Goal: Task Accomplishment & Management: Use online tool/utility

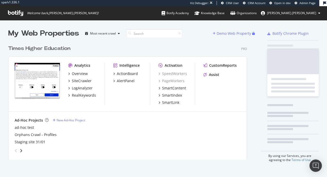
scroll to position [117, 239]
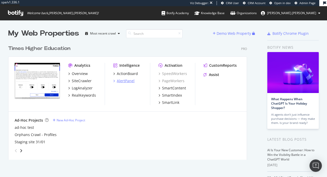
click at [127, 81] on div "AlertPanel" at bounding box center [126, 80] width 18 height 5
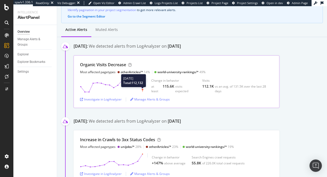
scroll to position [58, 0]
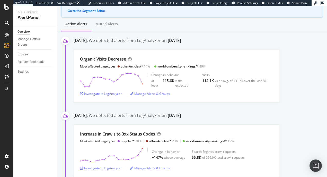
click at [181, 44] on div "August 9th" at bounding box center [174, 41] width 13 height 6
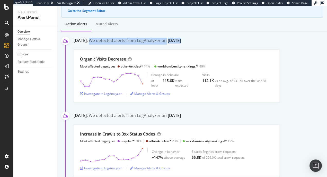
click at [181, 44] on div "August 9th" at bounding box center [174, 41] width 13 height 6
click at [146, 45] on div "We detected alerts from LogAnalyzer on August 9th" at bounding box center [135, 41] width 92 height 7
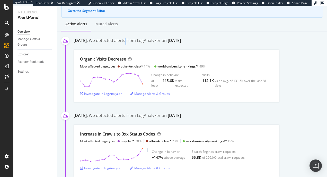
click at [146, 45] on div "We detected alerts from LogAnalyzer on August 9th" at bounding box center [135, 41] width 92 height 7
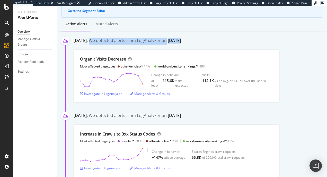
click at [146, 45] on div "We detected alerts from LogAnalyzer on August 9th" at bounding box center [135, 41] width 92 height 7
click at [154, 45] on div "We detected alerts from LogAnalyzer on August 9th" at bounding box center [135, 41] width 92 height 7
click at [143, 45] on div "We detected alerts from LogAnalyzer on August 9th" at bounding box center [135, 41] width 92 height 7
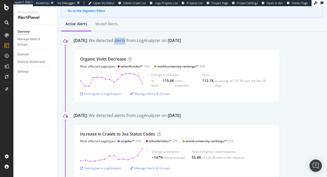
click at [143, 45] on div "We detected alerts from LogAnalyzer on August 9th" at bounding box center [135, 41] width 92 height 7
click at [147, 45] on div "We detected alerts from LogAnalyzer on August 9th" at bounding box center [135, 41] width 92 height 7
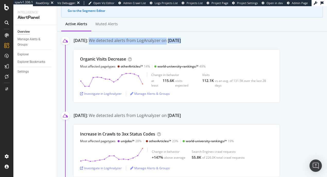
click at [147, 45] on div "We detected alerts from LogAnalyzer on August 9th" at bounding box center [135, 41] width 92 height 7
click at [157, 45] on div "We detected alerts from LogAnalyzer on August 9th" at bounding box center [135, 41] width 92 height 7
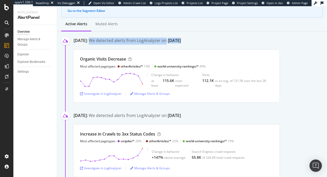
click at [157, 45] on div "We detected alerts from LogAnalyzer on August 9th" at bounding box center [135, 41] width 92 height 7
click at [125, 45] on div "We detected alerts from LogAnalyzer on August 9th" at bounding box center [135, 41] width 92 height 7
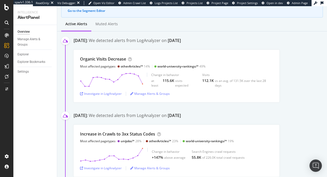
click at [87, 44] on div "August 11th 2025:" at bounding box center [81, 41] width 14 height 7
click at [88, 45] on div "August 11th 2025:" at bounding box center [81, 41] width 14 height 7
click at [136, 44] on div "We detected alerts from LogAnalyzer on August 9th" at bounding box center [135, 41] width 92 height 7
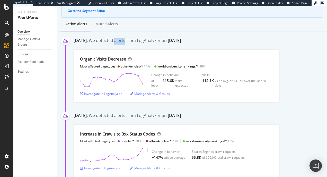
click at [136, 44] on div "We detected alerts from LogAnalyzer on August 9th" at bounding box center [135, 41] width 92 height 7
click at [143, 44] on div "We detected alerts from LogAnalyzer on August 9th" at bounding box center [135, 41] width 92 height 7
click at [148, 96] on div "Manage Alerts & Groups" at bounding box center [150, 93] width 40 height 4
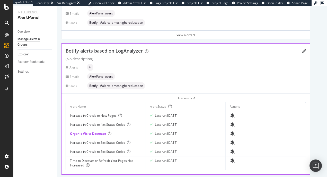
scroll to position [210, 0]
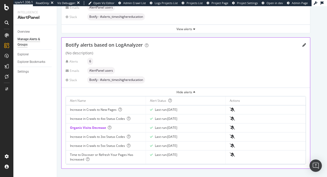
click at [168, 109] on div "Last run: 2025 Aug. 18th" at bounding box center [166, 109] width 22 height 5
click at [169, 109] on div "Last run: 2025 Aug. 18th" at bounding box center [166, 109] width 22 height 5
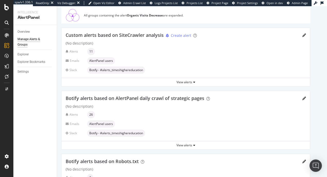
scroll to position [0, 0]
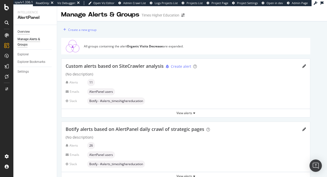
click at [26, 32] on div "Overview" at bounding box center [24, 31] width 12 height 5
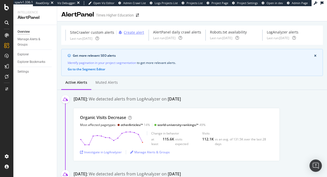
click at [137, 35] on div "Create alert" at bounding box center [134, 32] width 20 height 5
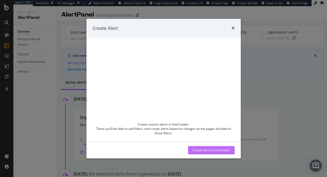
click at [210, 153] on div "Create Alert in SiteCrawler" at bounding box center [211, 150] width 38 height 8
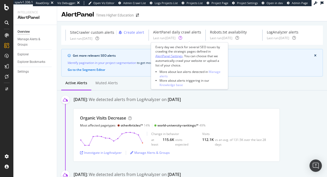
click at [172, 54] on div "AlertPanel Settings" at bounding box center [169, 56] width 27 height 4
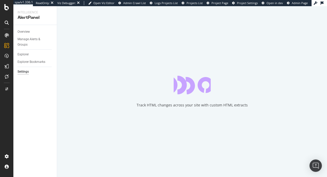
select select "04"
select select "45"
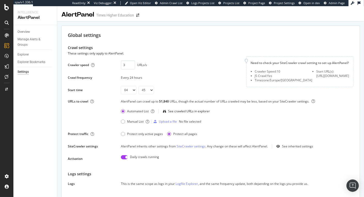
drag, startPoint x: 72, startPoint y: 35, endPoint x: 154, endPoint y: 55, distance: 85.0
click at [154, 55] on div "These settings only apply to AlertPanel." at bounding box center [210, 53] width 285 height 6
drag, startPoint x: 134, startPoint y: 54, endPoint x: 72, endPoint y: 48, distance: 62.3
click at [72, 48] on div "Crawl settings These settings only apply to AlertPanel." at bounding box center [210, 50] width 285 height 11
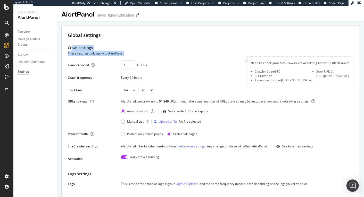
click at [72, 48] on div "Crawl settings" at bounding box center [210, 48] width 285 height 6
click at [150, 99] on div "AlertPanel can crawl up to 51,840 URLs, though the actual number of URLs crawle…" at bounding box center [237, 103] width 232 height 8
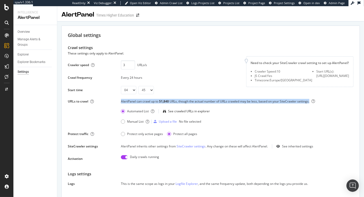
click at [150, 99] on div "AlertPanel can crawl up to 51,840 URLs, though the actual number of URLs crawle…" at bounding box center [237, 103] width 232 height 8
click at [148, 99] on div "AlertPanel can crawl up to 51,840 URLs, though the actual number of URLs crawle…" at bounding box center [237, 103] width 232 height 8
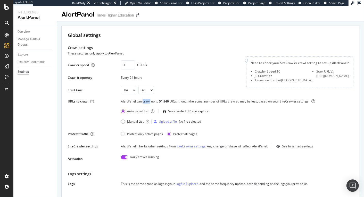
click at [148, 99] on div "AlertPanel can crawl up to 51,840 URLs, though the actual number of URLs crawle…" at bounding box center [237, 103] width 232 height 8
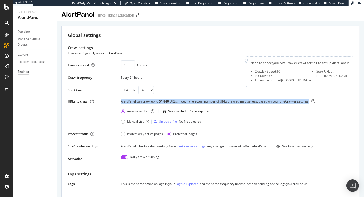
click at [148, 99] on div "AlertPanel can crawl up to 51,840 URLs, though the actual number of URLs crawle…" at bounding box center [237, 103] width 232 height 8
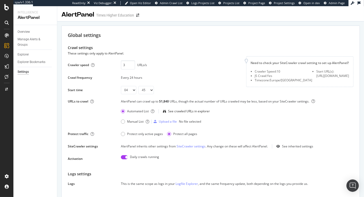
click at [158, 100] on div "AlertPanel can crawl up to 51,840 URLs, though the actual number of URLs crawle…" at bounding box center [237, 103] width 232 height 8
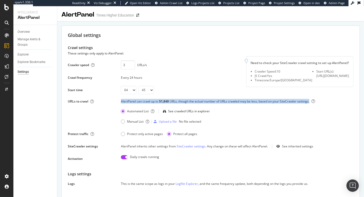
click at [158, 100] on div "AlertPanel can crawl up to 51,840 URLs, though the actual number of URLs crawle…" at bounding box center [237, 103] width 232 height 8
click at [151, 100] on div "AlertPanel can crawl up to 51,840 URLs, though the actual number of URLs crawle…" at bounding box center [237, 103] width 232 height 8
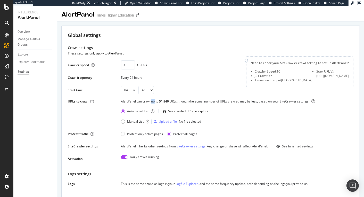
click at [151, 100] on div "AlertPanel can crawl up to 51,840 URLs, though the actual number of URLs crawle…" at bounding box center [237, 103] width 232 height 8
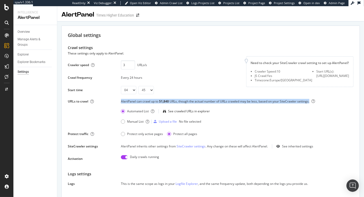
click at [151, 100] on div "AlertPanel can crawl up to 51,840 URLs, though the actual number of URLs crawle…" at bounding box center [237, 103] width 232 height 8
click at [146, 101] on div "AlertPanel can crawl up to 51,840 URLs, though the actual number of URLs crawle…" at bounding box center [237, 103] width 232 height 8
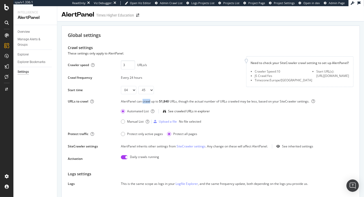
click at [146, 101] on div "AlertPanel can crawl up to 51,840 URLs, though the actual number of URLs crawle…" at bounding box center [237, 103] width 232 height 8
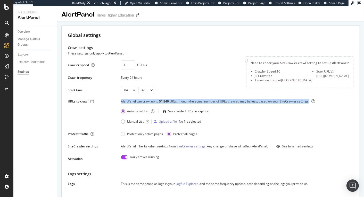
click at [146, 101] on div "AlertPanel can crawl up to 51,840 URLs, though the actual number of URLs crawle…" at bounding box center [237, 103] width 232 height 8
click at [151, 101] on div "AlertPanel can crawl up to 51,840 URLs, though the actual number of URLs crawle…" at bounding box center [237, 103] width 232 height 8
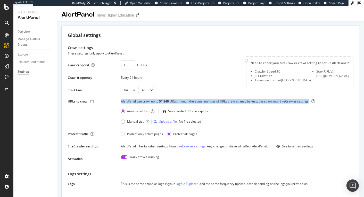
click at [151, 101] on div "AlertPanel can crawl up to 51,840 URLs, though the actual number of URLs crawle…" at bounding box center [237, 103] width 232 height 8
click at [143, 101] on div "AlertPanel can crawl up to 51,840 URLs, though the actual number of URLs crawle…" at bounding box center [237, 103] width 232 height 8
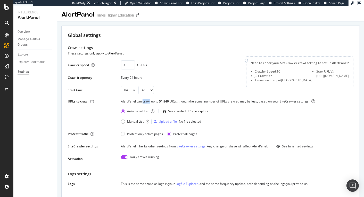
click at [143, 101] on div "AlertPanel can crawl up to 51,840 URLs, though the actual number of URLs crawle…" at bounding box center [237, 103] width 232 height 8
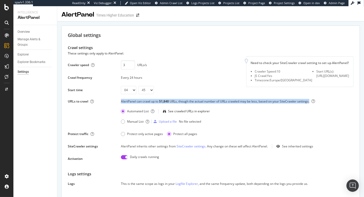
click at [143, 101] on div "AlertPanel can crawl up to 51,840 URLs, though the actual number of URLs crawle…" at bounding box center [237, 103] width 232 height 8
click at [182, 102] on div "AlertPanel can crawl up to 51,840 URLs, though the actual number of URLs crawle…" at bounding box center [237, 103] width 232 height 8
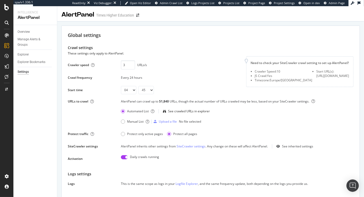
click at [184, 102] on div "AlertPanel can crawl up to 51,840 URLs, though the actual number of URLs crawle…" at bounding box center [237, 103] width 232 height 8
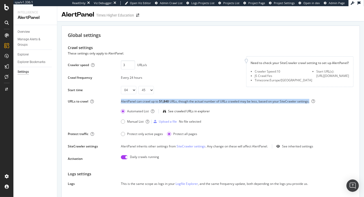
click at [184, 102] on div "AlertPanel can crawl up to 51,840 URLs, though the actual number of URLs crawle…" at bounding box center [237, 103] width 232 height 8
click at [179, 102] on div "AlertPanel can crawl up to 51,840 URLs, though the actual number of URLs crawle…" at bounding box center [237, 103] width 232 height 8
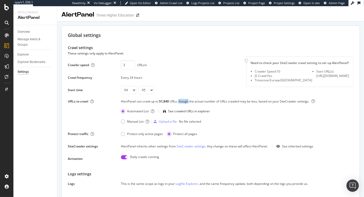
click at [179, 102] on div "AlertPanel can crawl up to 51,840 URLs, though the actual number of URLs crawle…" at bounding box center [237, 103] width 232 height 8
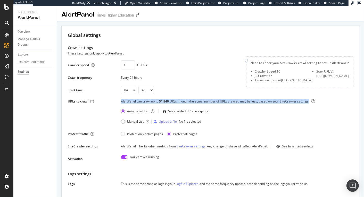
click at [179, 102] on div "AlertPanel can crawl up to 51,840 URLs, though the actual number of URLs crawle…" at bounding box center [237, 103] width 232 height 8
click at [186, 103] on div "AlertPanel can crawl up to 51,840 URLs, though the actual number of URLs crawle…" at bounding box center [237, 103] width 232 height 8
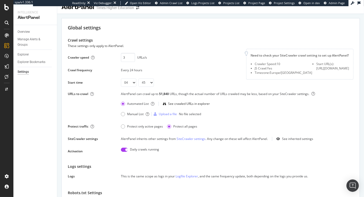
scroll to position [42, 0]
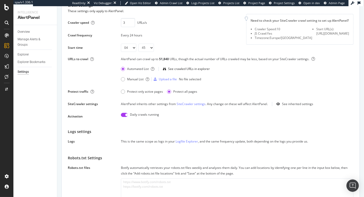
click at [139, 103] on div "AlertPanel inherits other settings from SiteCrawler settings . Any change on th…" at bounding box center [194, 103] width 147 height 4
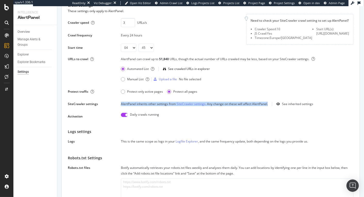
click at [139, 103] on div "AlertPanel inherits other settings from SiteCrawler settings . Any change on th…" at bounding box center [194, 103] width 147 height 4
click at [133, 104] on div "AlertPanel inherits other settings from SiteCrawler settings . Any change on th…" at bounding box center [194, 103] width 147 height 4
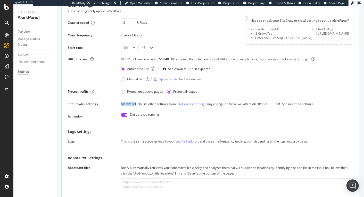
click at [133, 104] on div "AlertPanel inherits other settings from SiteCrawler settings . Any change on th…" at bounding box center [194, 103] width 147 height 4
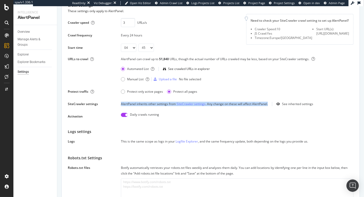
click at [133, 104] on div "AlertPanel inherits other settings from SiteCrawler settings . Any change on th…" at bounding box center [194, 103] width 147 height 4
click at [131, 104] on div "AlertPanel inherits other settings from SiteCrawler settings . Any change on th…" at bounding box center [194, 103] width 147 height 4
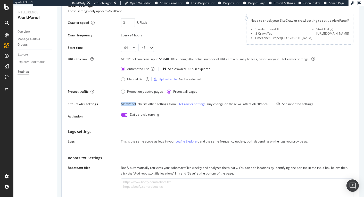
click at [131, 104] on div "AlertPanel inherits other settings from SiteCrawler settings . Any change on th…" at bounding box center [194, 103] width 147 height 4
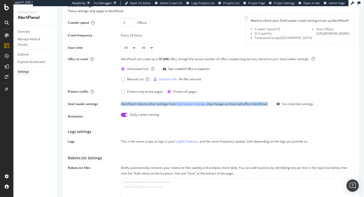
click at [131, 104] on div "AlertPanel inherits other settings from SiteCrawler settings . Any change on th…" at bounding box center [194, 103] width 147 height 4
click at [139, 104] on div "AlertPanel inherits other settings from SiteCrawler settings . Any change on th…" at bounding box center [194, 103] width 147 height 4
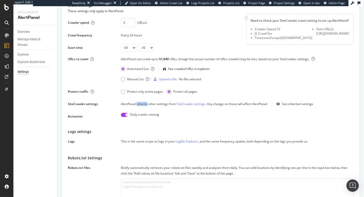
click at [139, 104] on div "AlertPanel inherits other settings from SiteCrawler settings . Any change on th…" at bounding box center [194, 103] width 147 height 4
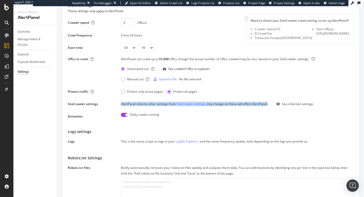
click at [139, 104] on div "AlertPanel inherits other settings from SiteCrawler settings . Any change on th…" at bounding box center [194, 103] width 147 height 4
click at [132, 105] on div "AlertPanel inherits other settings from SiteCrawler settings . Any change on th…" at bounding box center [194, 103] width 147 height 4
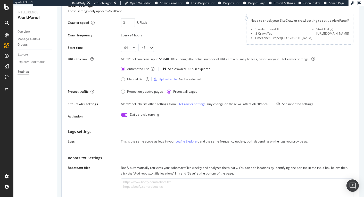
click at [132, 105] on div "AlertPanel inherits other settings from SiteCrawler settings . Any change on th…" at bounding box center [194, 103] width 147 height 4
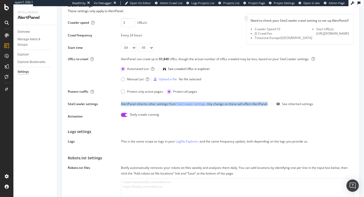
click at [132, 105] on div "AlertPanel inherits other settings from SiteCrawler settings . Any change on th…" at bounding box center [194, 103] width 147 height 4
click at [135, 105] on div "AlertPanel inherits other settings from SiteCrawler settings . Any change on th…" at bounding box center [194, 103] width 147 height 4
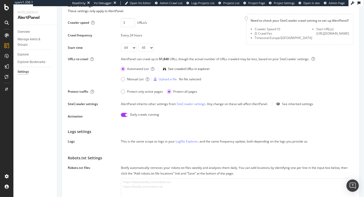
click at [135, 105] on div "AlertPanel inherits other settings from SiteCrawler settings . Any change on th…" at bounding box center [194, 103] width 147 height 4
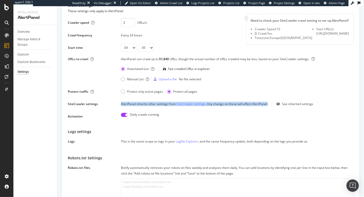
click at [135, 105] on div "AlertPanel inherits other settings from SiteCrawler settings . Any change on th…" at bounding box center [194, 103] width 147 height 4
click at [132, 105] on div "AlertPanel inherits other settings from SiteCrawler settings . Any change on th…" at bounding box center [194, 103] width 147 height 4
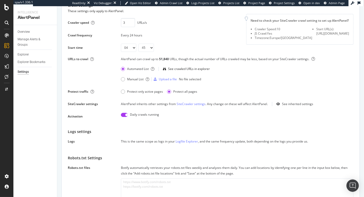
click at [134, 140] on div "This is the same scope as logs in your Logfile Explorer , and the same frequenc…" at bounding box center [237, 141] width 232 height 6
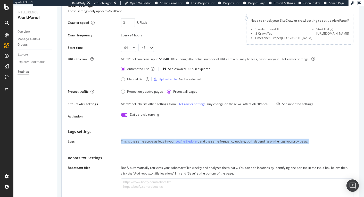
click at [134, 140] on div "This is the same scope as logs in your Logfile Explorer , and the same frequenc…" at bounding box center [237, 141] width 232 height 6
click at [129, 141] on div "This is the same scope as logs in your Logfile Explorer , and the same frequenc…" at bounding box center [237, 141] width 232 height 6
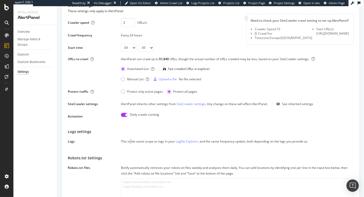
click at [129, 141] on div "This is the same scope as logs in your Logfile Explorer , and the same frequenc…" at bounding box center [237, 141] width 232 height 6
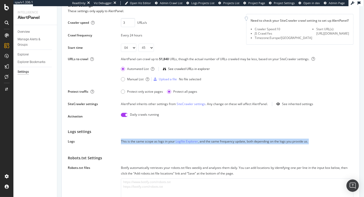
click at [129, 141] on div "This is the same scope as logs in your Logfile Explorer , and the same frequenc…" at bounding box center [237, 141] width 232 height 6
click at [127, 141] on div "This is the same scope as logs in your Logfile Explorer , and the same frequenc…" at bounding box center [237, 141] width 232 height 6
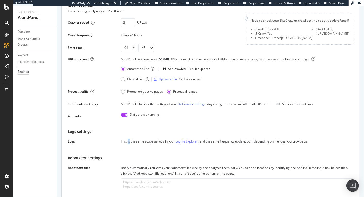
click at [127, 141] on div "This is the same scope as logs in your Logfile Explorer , and the same frequenc…" at bounding box center [237, 141] width 232 height 6
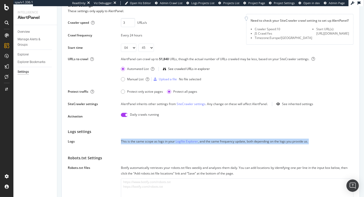
click at [127, 141] on div "This is the same scope as logs in your Logfile Explorer , and the same frequenc…" at bounding box center [237, 141] width 232 height 6
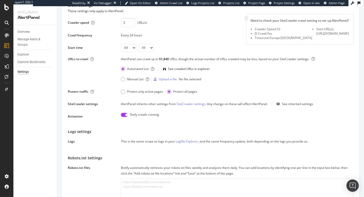
click at [130, 141] on div "This is the same scope as logs in your Logfile Explorer , and the same frequenc…" at bounding box center [237, 141] width 232 height 6
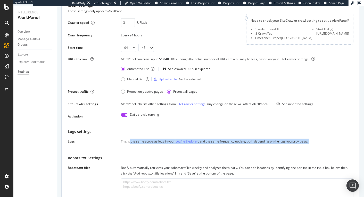
click at [130, 141] on div "This is the same scope as logs in your Logfile Explorer , and the same frequenc…" at bounding box center [237, 141] width 232 height 6
click at [124, 141] on div "This is the same scope as logs in your Logfile Explorer , and the same frequenc…" at bounding box center [237, 141] width 232 height 6
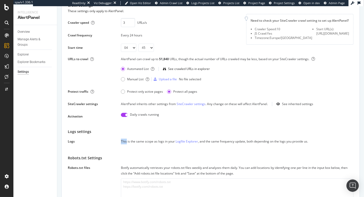
click at [124, 141] on div "This is the same scope as logs in your Logfile Explorer , and the same frequenc…" at bounding box center [237, 141] width 232 height 6
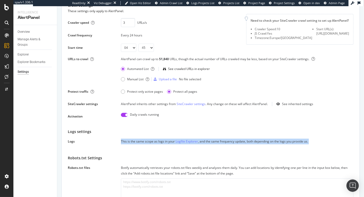
click at [124, 141] on div "This is the same scope as logs in your Logfile Explorer , and the same frequenc…" at bounding box center [237, 141] width 232 height 6
click at [131, 142] on div "This is the same scope as logs in your Logfile Explorer , and the same frequenc…" at bounding box center [237, 141] width 232 height 6
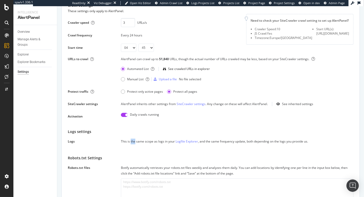
click at [131, 142] on div "This is the same scope as logs in your Logfile Explorer , and the same frequenc…" at bounding box center [237, 141] width 232 height 6
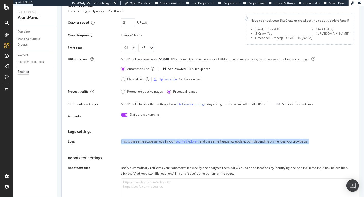
click at [131, 142] on div "This is the same scope as logs in your Logfile Explorer , and the same frequenc…" at bounding box center [237, 141] width 232 height 6
click at [130, 142] on div "This is the same scope as logs in your Logfile Explorer , and the same frequenc…" at bounding box center [237, 141] width 232 height 6
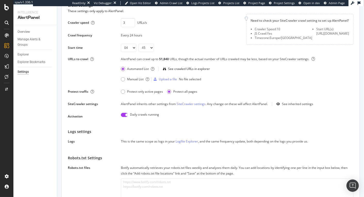
scroll to position [53, 0]
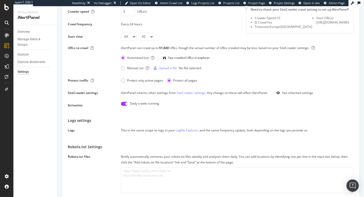
click at [72, 48] on div "URLs to crawl" at bounding box center [78, 48] width 20 height 4
copy div "URLs to crawl"
click at [75, 62] on div "URLs to crawl AlertPanel can crawl up to 51,840 URLs, though the actual number …" at bounding box center [210, 58] width 285 height 27
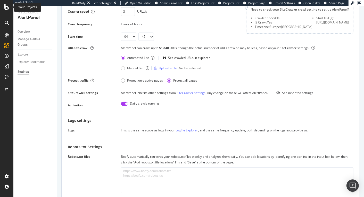
click at [9, 10] on div at bounding box center [7, 7] width 12 height 6
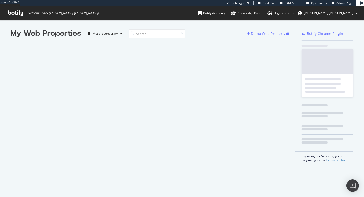
scroll to position [192, 355]
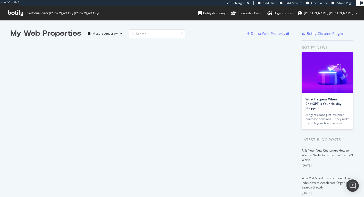
click at [320, 119] on div "AI agents don’t just influence purchase decisions — they make them. Is your bra…" at bounding box center [327, 119] width 44 height 12
click at [315, 118] on div "AI agents don’t just influence purchase decisions — they make them. Is your bra…" at bounding box center [327, 119] width 44 height 12
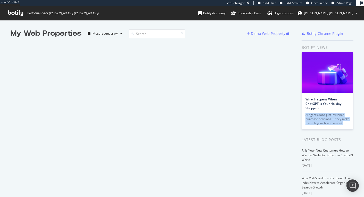
click at [315, 118] on div "AI agents don’t just influence purchase decisions — they make them. Is your bra…" at bounding box center [327, 119] width 44 height 12
click at [313, 119] on div "AI agents don’t just influence purchase decisions — they make them. Is your bra…" at bounding box center [327, 119] width 44 height 12
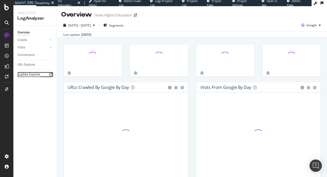
click at [31, 74] on div "Logfiles Explorer" at bounding box center [29, 74] width 23 height 5
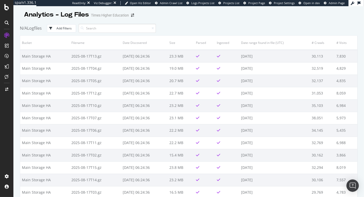
click at [107, 14] on div "Times Higher Education" at bounding box center [110, 15] width 38 height 5
click at [108, 14] on div "Times Higher Education" at bounding box center [110, 15] width 38 height 5
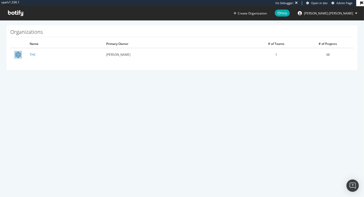
click at [23, 10] on icon at bounding box center [15, 13] width 15 height 6
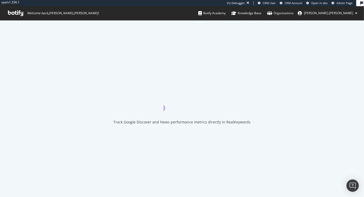
click at [20, 12] on icon at bounding box center [15, 13] width 15 height 6
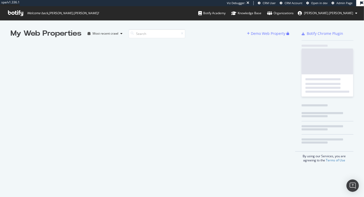
scroll to position [192, 355]
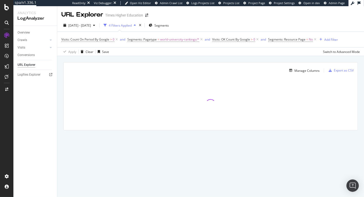
click at [92, 16] on div "URL Explorer" at bounding box center [82, 14] width 42 height 9
click at [87, 16] on div "URL Explorer" at bounding box center [82, 14] width 42 height 9
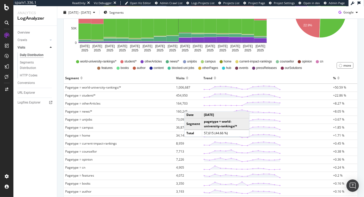
scroll to position [92, 0]
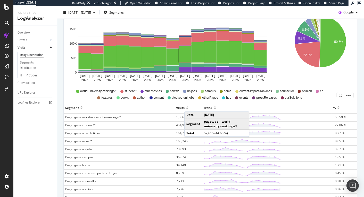
click at [345, 71] on icon "8.1% 8.3% 22.9% 50.6%" at bounding box center [320, 45] width 65 height 77
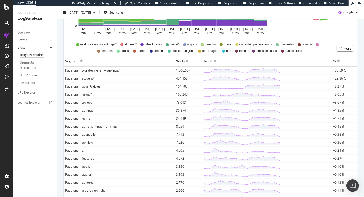
scroll to position [109, 0]
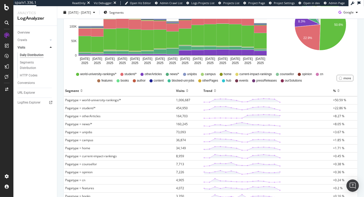
click at [334, 100] on span "+50.59 %" at bounding box center [339, 100] width 13 height 4
click at [336, 99] on span "+50.59 %" at bounding box center [339, 100] width 13 height 4
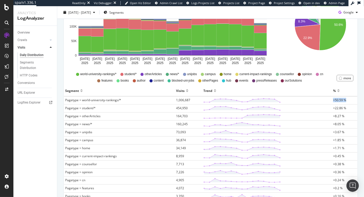
click at [336, 99] on span "+50.59 %" at bounding box center [339, 100] width 13 height 4
click at [335, 100] on span "+50.59 %" at bounding box center [339, 100] width 13 height 4
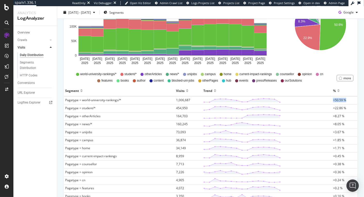
click at [335, 100] on span "+50.59 %" at bounding box center [339, 100] width 13 height 4
click at [334, 100] on span "+50.59 %" at bounding box center [339, 100] width 13 height 4
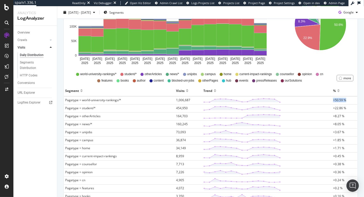
click at [335, 100] on span "+50.59 %" at bounding box center [339, 100] width 13 height 4
click at [333, 100] on span "+50.59 %" at bounding box center [339, 100] width 13 height 4
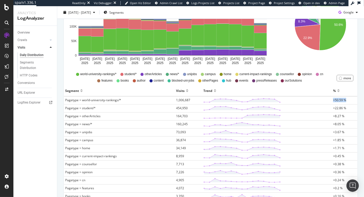
click at [333, 100] on span "+50.59 %" at bounding box center [339, 100] width 13 height 4
click at [334, 100] on span "+50.59 %" at bounding box center [339, 100] width 13 height 4
click at [335, 100] on span "+50.59 %" at bounding box center [339, 100] width 13 height 4
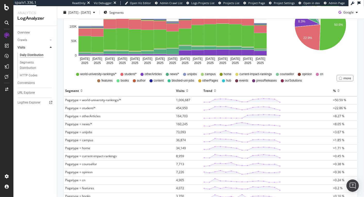
click at [334, 100] on span "+50.59 %" at bounding box center [339, 100] width 13 height 4
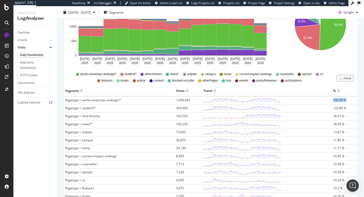
click at [333, 100] on span "+50.59 %" at bounding box center [339, 100] width 13 height 4
click at [334, 100] on span "+50.59 %" at bounding box center [339, 100] width 13 height 4
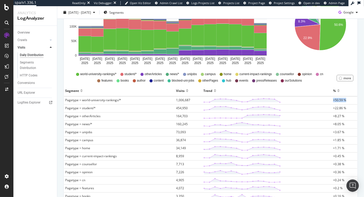
click at [334, 100] on span "+50.59 %" at bounding box center [339, 100] width 13 height 4
click at [333, 100] on span "+50.59 %" at bounding box center [339, 100] width 13 height 4
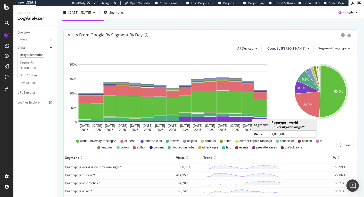
scroll to position [168, 0]
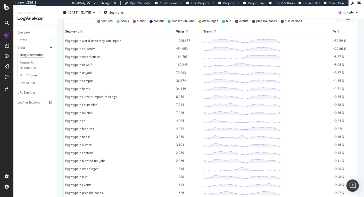
click at [338, 40] on span "+50.59 %" at bounding box center [339, 40] width 13 height 4
click at [337, 40] on span "+50.59 %" at bounding box center [339, 40] width 13 height 4
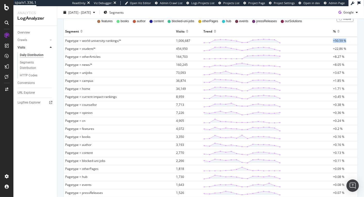
click at [337, 40] on span "+50.59 %" at bounding box center [339, 40] width 13 height 4
click at [338, 40] on span "+50.59 %" at bounding box center [339, 40] width 13 height 4
click at [333, 41] on span "+50.59 %" at bounding box center [339, 40] width 13 height 4
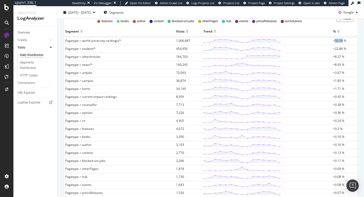
click at [333, 41] on span "+50.59 %" at bounding box center [339, 40] width 13 height 4
click at [334, 41] on span "+50.59 %" at bounding box center [339, 40] width 13 height 4
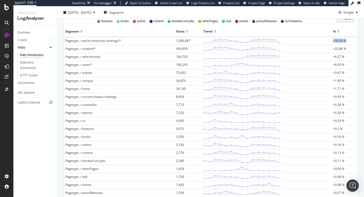
click at [334, 41] on span "+50.59 %" at bounding box center [339, 40] width 13 height 4
click at [335, 40] on span "+50.59 %" at bounding box center [339, 40] width 13 height 4
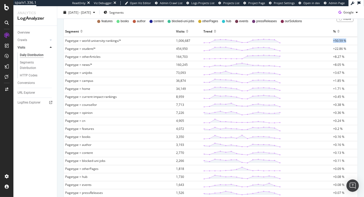
click at [335, 40] on span "+50.59 %" at bounding box center [339, 40] width 13 height 4
click at [336, 41] on span "+50.59 %" at bounding box center [339, 40] width 13 height 4
click at [337, 41] on span "+50.59 %" at bounding box center [339, 40] width 13 height 4
click at [340, 41] on span "+50.59 %" at bounding box center [339, 40] width 13 height 4
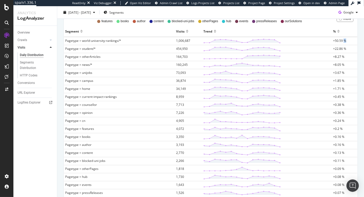
click at [340, 41] on span "+50.59 %" at bounding box center [339, 40] width 13 height 4
click at [341, 41] on span "+50.59 %" at bounding box center [339, 40] width 13 height 4
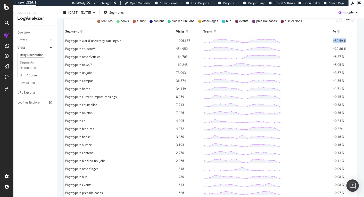
click at [339, 41] on span "+50.59 %" at bounding box center [339, 40] width 13 height 4
click at [338, 42] on span "+50.59 %" at bounding box center [339, 40] width 13 height 4
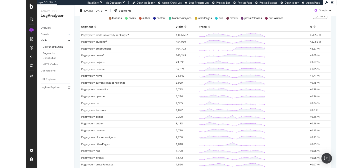
scroll to position [144, 0]
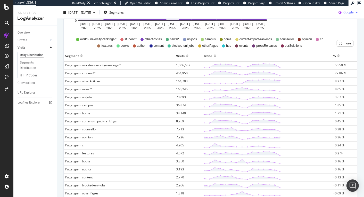
click at [353, 12] on div "button" at bounding box center [356, 12] width 6 height 3
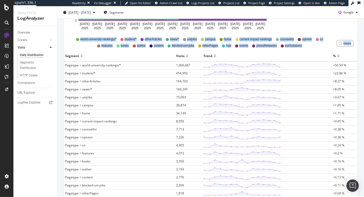
drag, startPoint x: 354, startPoint y: 61, endPoint x: 348, endPoint y: 28, distance: 33.8
click at [348, 28] on div "Visits from google by Segment by Day All Devices Count By Day Segment Pagetype …" at bounding box center [210, 170] width 302 height 484
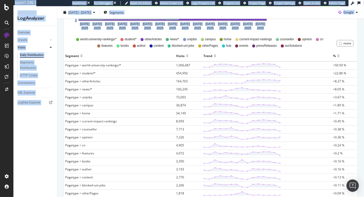
drag, startPoint x: 348, startPoint y: 28, endPoint x: 359, endPoint y: 67, distance: 40.6
click at [359, 67] on div "Visits 2M Active URLs 41K New Active URLs (all codes) 6K Warning Visits 2K Warn…" at bounding box center [210, 159] width 306 height 542
click at [356, 65] on div "Visits from google by Segment by Day All Devices Count By Day Segment Pagetype …" at bounding box center [210, 170] width 302 height 484
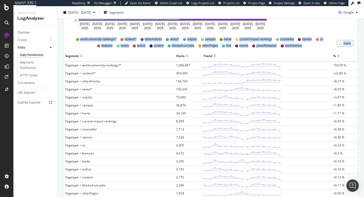
drag, startPoint x: 356, startPoint y: 67, endPoint x: 353, endPoint y: 23, distance: 44.0
click at [353, 23] on div "Visits from google by Segment by Day All Devices Count By Day Segment Pagetype …" at bounding box center [210, 170] width 302 height 484
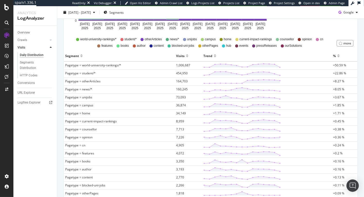
click at [353, 23] on div "Visits from google by Segment by Day All Devices Count By Day Segment Pagetype …" at bounding box center [210, 167] width 294 height 479
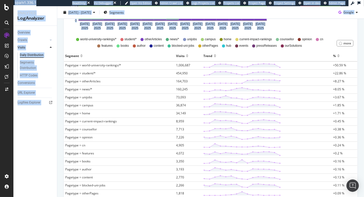
drag, startPoint x: 353, startPoint y: 23, endPoint x: 355, endPoint y: 72, distance: 48.7
click at [355, 72] on div "Visits from google by Segment by Day All Devices Count By Day Segment Pagetype …" at bounding box center [210, 170] width 302 height 484
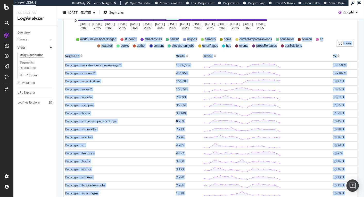
drag, startPoint x: 355, startPoint y: 72, endPoint x: 352, endPoint y: 28, distance: 44.2
click at [352, 28] on div "Visits from google by Segment by Day All Devices Count By Day Segment Pagetype …" at bounding box center [210, 170] width 302 height 484
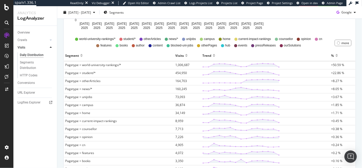
scroll to position [0, 0]
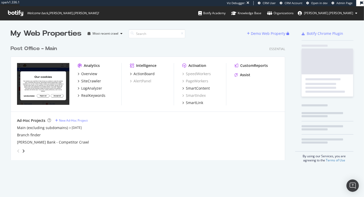
scroll to position [117, 274]
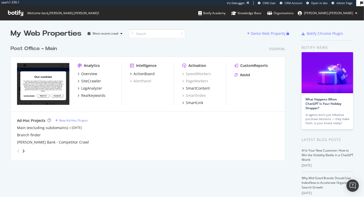
click at [50, 49] on div "Post Office - Main" at bounding box center [34, 48] width 46 height 7
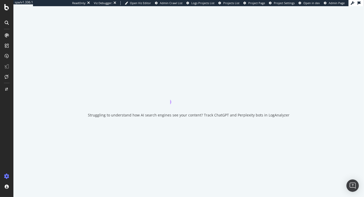
click at [50, 49] on div "Struggling to understand how AI search engines see your content? Track ChatGPT …" at bounding box center [188, 101] width 350 height 190
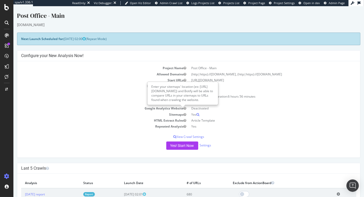
click at [183, 115] on button "button" at bounding box center [184, 114] width 3 height 4
click at [103, 105] on td "Google Analytics Website" at bounding box center [104, 108] width 167 height 6
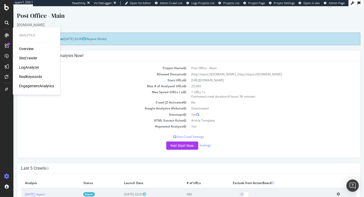
click at [30, 77] on div "RealKeywords" at bounding box center [30, 76] width 23 height 5
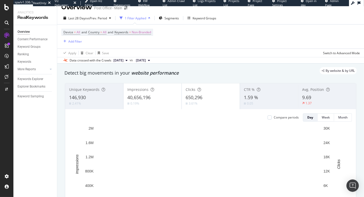
scroll to position [11, 0]
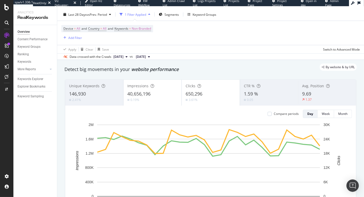
click at [80, 58] on div "Data crossed with the Crawls" at bounding box center [91, 56] width 42 height 5
click at [77, 58] on div "Data crossed with the Crawls" at bounding box center [91, 56] width 42 height 5
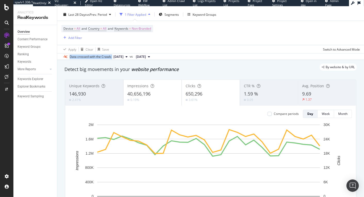
click at [77, 58] on div "Data crossed with the Crawls" at bounding box center [91, 56] width 42 height 5
click at [93, 56] on div "Data crossed with the Crawls" at bounding box center [91, 56] width 42 height 5
click at [74, 56] on div "Data crossed with the Crawls" at bounding box center [91, 56] width 42 height 5
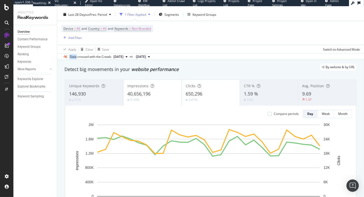
click at [74, 56] on div "Data crossed with the Crawls" at bounding box center [91, 56] width 42 height 5
click at [82, 56] on div "Data crossed with the Crawls" at bounding box center [91, 56] width 42 height 5
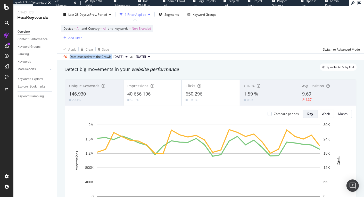
click at [71, 58] on div "Data crossed with the Crawls" at bounding box center [91, 56] width 42 height 5
click at [78, 57] on div "Data crossed with the Crawls" at bounding box center [91, 56] width 42 height 5
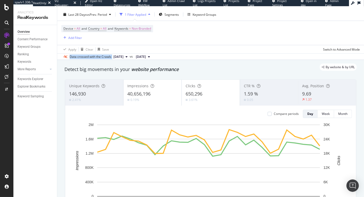
click at [78, 57] on div "Data crossed with the Crawls" at bounding box center [91, 56] width 42 height 5
click at [74, 58] on div "Data crossed with the Crawls" at bounding box center [91, 56] width 42 height 5
click at [80, 58] on div "Data crossed with the Crawls" at bounding box center [91, 56] width 42 height 5
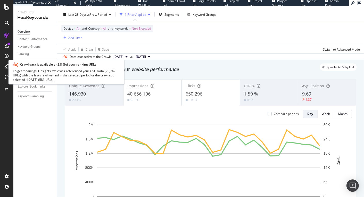
click at [86, 57] on div "Data crossed with the Crawls" at bounding box center [91, 56] width 42 height 5
click at [83, 57] on div "Data crossed with the Crawls" at bounding box center [91, 56] width 42 height 5
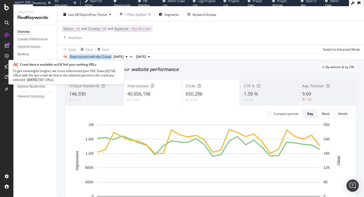
click at [83, 57] on div "Data crossed with the Crawls" at bounding box center [91, 56] width 42 height 5
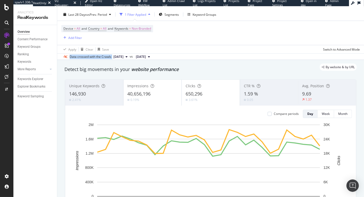
click at [85, 57] on div "Data crossed with the Crawls" at bounding box center [91, 56] width 42 height 5
click at [83, 57] on div "Data crossed with the Crawls" at bounding box center [91, 56] width 42 height 5
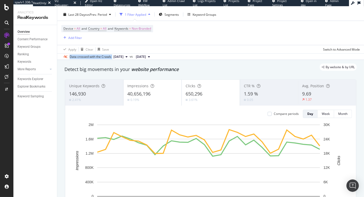
click at [83, 57] on div "Data crossed with the Crawls" at bounding box center [91, 56] width 42 height 5
click at [86, 57] on div "Data crossed with the Crawls" at bounding box center [91, 56] width 42 height 5
click at [95, 57] on div "Data crossed with the Crawls" at bounding box center [91, 56] width 42 height 5
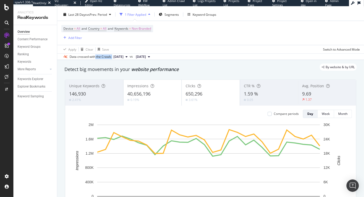
click at [95, 57] on div "Data crossed with the Crawls" at bounding box center [91, 56] width 42 height 5
click at [74, 59] on div "Data crossed with the Crawls 2025 Aug. 11th vs 2025 Jul. 14th" at bounding box center [107, 57] width 89 height 6
click at [95, 55] on div "Data crossed with the Crawls" at bounding box center [91, 56] width 42 height 5
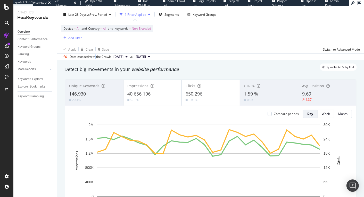
click at [95, 55] on div "Data crossed with the Crawls" at bounding box center [91, 56] width 42 height 5
click at [89, 55] on div "Data crossed with the Crawls" at bounding box center [91, 56] width 42 height 5
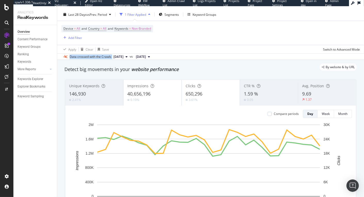
click at [98, 56] on div "Data crossed with the Crawls" at bounding box center [91, 56] width 42 height 5
click at [65, 68] on div "By website & by URL" at bounding box center [207, 66] width 297 height 7
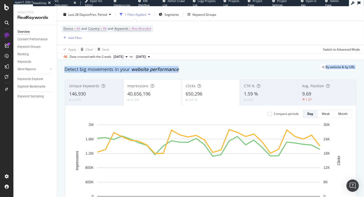
drag, startPoint x: 65, startPoint y: 68, endPoint x: 194, endPoint y: 72, distance: 129.9
click at [194, 72] on div "Detect big movements in your website performance" at bounding box center [210, 69] width 297 height 12
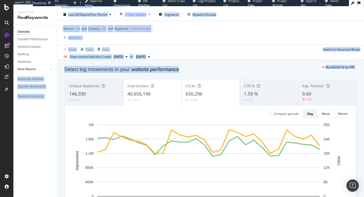
drag, startPoint x: 194, startPoint y: 72, endPoint x: 37, endPoint y: 67, distance: 157.2
click at [37, 67] on div "Analytics RealKeywords Overview Content Performance Keyword Groups Ranking Keyw…" at bounding box center [188, 101] width 350 height 190
click at [99, 67] on div "By website & by URL" at bounding box center [207, 66] width 297 height 7
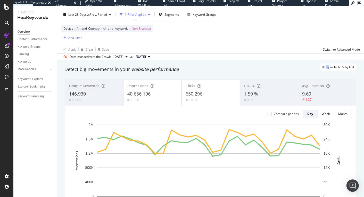
click at [99, 67] on div "By website & by URL" at bounding box center [207, 66] width 297 height 7
click at [74, 70] on div "By website & by URL" at bounding box center [207, 66] width 297 height 7
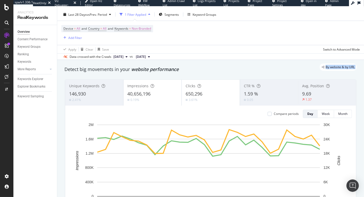
click at [63, 71] on div "Detect big movements in your website performance" at bounding box center [210, 69] width 297 height 7
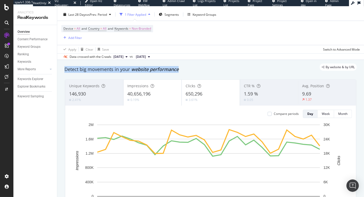
drag, startPoint x: 132, startPoint y: 71, endPoint x: 187, endPoint y: 72, distance: 54.6
click at [187, 72] on div "Detect big movements in your website performance" at bounding box center [210, 69] width 297 height 12
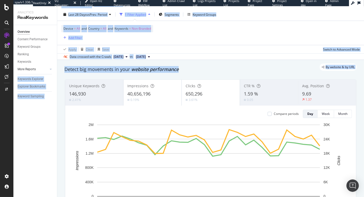
drag, startPoint x: 147, startPoint y: 70, endPoint x: 44, endPoint y: 68, distance: 103.0
click at [44, 68] on div "Analytics RealKeywords Overview Content Performance Keyword Groups Ranking Keyw…" at bounding box center [188, 101] width 350 height 190
click at [93, 71] on div "Detect big movements in your website performance" at bounding box center [210, 69] width 292 height 7
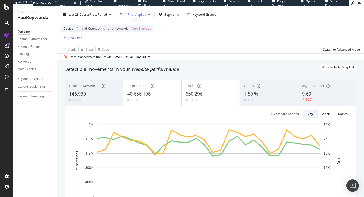
click at [81, 71] on div "Detect big movements in your website performance" at bounding box center [210, 69] width 292 height 7
click at [80, 71] on div "Detect big movements in your website performance" at bounding box center [210, 69] width 292 height 7
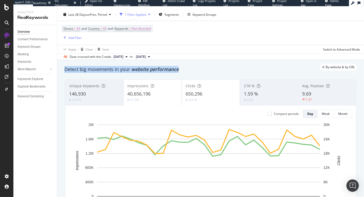
click at [80, 71] on div "Detect big movements in your website performance" at bounding box center [210, 69] width 292 height 7
click at [85, 71] on div "Detect big movements in your website performance" at bounding box center [210, 69] width 292 height 7
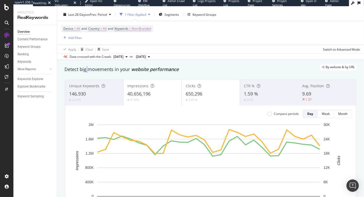
click at [85, 71] on div "Detect big movements in your website performance" at bounding box center [210, 69] width 292 height 7
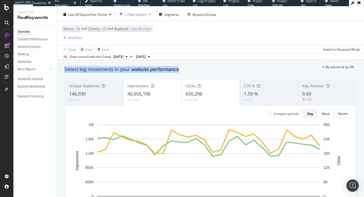
click at [85, 71] on div "Detect big movements in your website performance" at bounding box center [210, 69] width 292 height 7
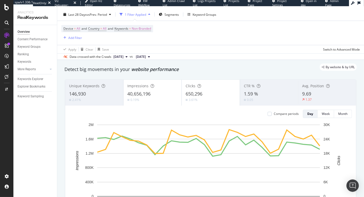
click at [69, 69] on div "By website & by URL" at bounding box center [207, 66] width 297 height 7
click at [81, 69] on div "By website & by URL" at bounding box center [207, 66] width 297 height 7
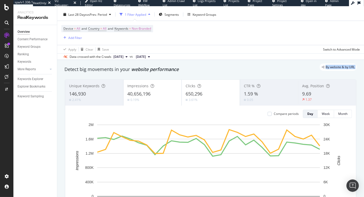
click at [81, 69] on div "By website & by URL" at bounding box center [207, 66] width 297 height 7
click at [112, 70] on div "By website & by URL" at bounding box center [207, 66] width 297 height 7
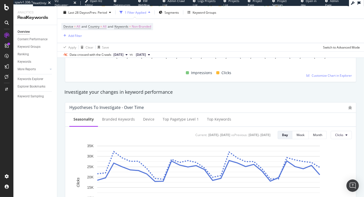
scroll to position [0, 0]
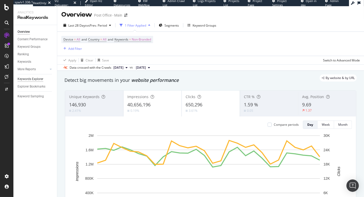
click at [33, 78] on div "Keywords Explorer" at bounding box center [31, 78] width 26 height 5
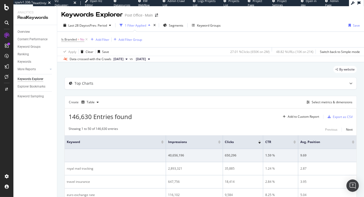
click at [205, 110] on div "146,630 Entries found Add to Custom Report Export as CSV" at bounding box center [211, 114] width 292 height 13
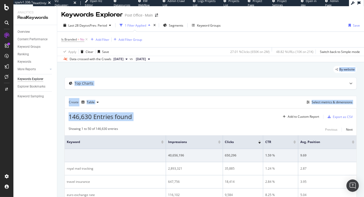
drag, startPoint x: 205, startPoint y: 106, endPoint x: 197, endPoint y: 60, distance: 46.6
click at [197, 60] on div "Keywords Explorer Post Office - Main Last 28 Days vs Prev. Period 1 Filter Appl…" at bounding box center [210, 101] width 306 height 190
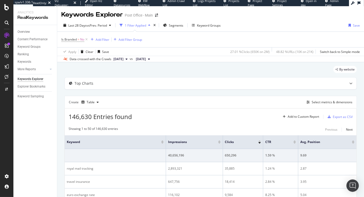
click at [197, 61] on div "Data crossed with the Crawls 2025 Aug. 11th vs 2025 Jul. 14th" at bounding box center [210, 59] width 306 height 6
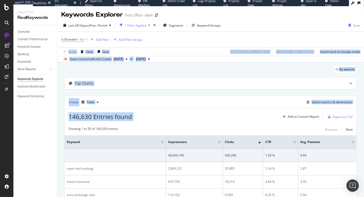
drag, startPoint x: 196, startPoint y: 40, endPoint x: 207, endPoint y: 112, distance: 72.5
click at [207, 112] on div "Keywords Explorer Post Office - Main Last 28 Days vs Prev. Period 1 Filter Appl…" at bounding box center [210, 101] width 306 height 190
click at [207, 112] on div "146,630 Entries found Add to Custom Report Export as CSV" at bounding box center [211, 114] width 292 height 13
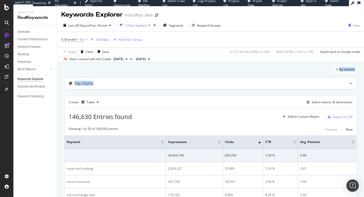
drag, startPoint x: 200, startPoint y: 63, endPoint x: 207, endPoint y: 83, distance: 21.4
click at [207, 83] on div "Top Charts" at bounding box center [200, 83] width 271 height 5
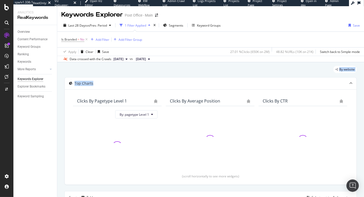
drag, startPoint x: 210, startPoint y: 79, endPoint x: 207, endPoint y: 67, distance: 12.2
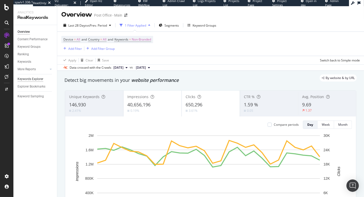
click at [41, 79] on div "Keywords Explorer" at bounding box center [31, 78] width 26 height 5
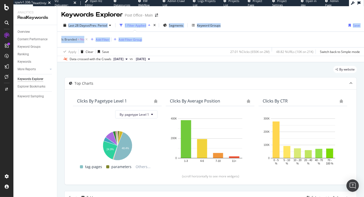
drag, startPoint x: 231, startPoint y: 37, endPoint x: 239, endPoint y: 17, distance: 21.9
click at [239, 17] on div "Keywords Explorer Post Office - Main Last 28 Days vs Prev. Period 1 Filter Appl…" at bounding box center [210, 101] width 306 height 190
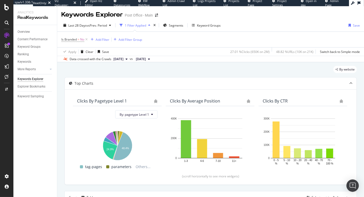
click at [239, 16] on div "Keywords Explorer Post Office - Main" at bounding box center [210, 12] width 306 height 13
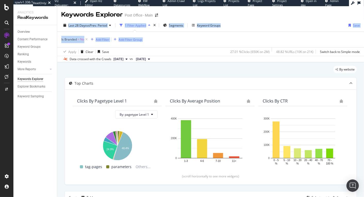
drag, startPoint x: 239, startPoint y: 16, endPoint x: 250, endPoint y: 38, distance: 24.2
click at [250, 38] on div "Keywords Explorer Post Office - Main Last 28 Days vs Prev. Period 1 Filter Appl…" at bounding box center [210, 101] width 306 height 190
click at [250, 38] on div "Is Branded = No Add Filter Add Filter Group" at bounding box center [210, 39] width 298 height 15
drag, startPoint x: 257, startPoint y: 41, endPoint x: 250, endPoint y: 27, distance: 16.2
click at [250, 27] on div "Last 28 Days vs Prev. Period 1 Filter Applied Segments Keyword Groups Save Is B…" at bounding box center [210, 40] width 306 height 43
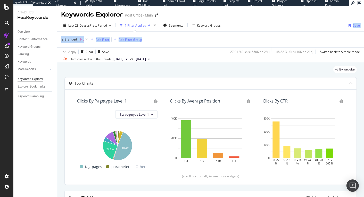
click at [250, 27] on div "Last 28 Days vs Prev. Period 1 Filter Applied Segments Keyword Groups Save" at bounding box center [210, 26] width 306 height 10
drag, startPoint x: 247, startPoint y: 20, endPoint x: 254, endPoint y: 33, distance: 15.8
click at [254, 33] on div "Last 28 Days vs Prev. Period 1 Filter Applied Segments Keyword Groups Save Is B…" at bounding box center [210, 40] width 306 height 43
click at [254, 33] on div "Is Branded = No Add Filter Add Filter Group" at bounding box center [210, 39] width 298 height 15
drag, startPoint x: 258, startPoint y: 37, endPoint x: 244, endPoint y: 9, distance: 30.6
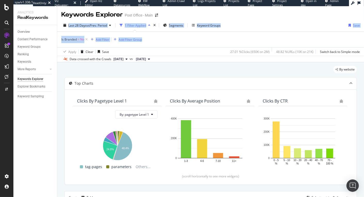
click at [244, 9] on div "Keywords Explorer Post Office - Main Last 28 Days vs Prev. Period 1 Filter Appl…" at bounding box center [210, 101] width 306 height 190
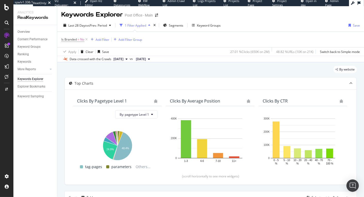
click at [250, 15] on div "Keywords Explorer Post Office - Main" at bounding box center [210, 12] width 306 height 13
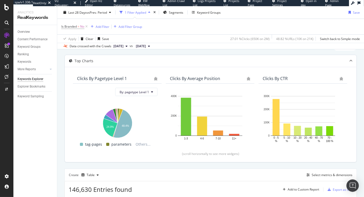
click at [201, 151] on div "(scroll horizontally to see more widgets)" at bounding box center [210, 153] width 279 height 4
click at [202, 151] on div "(scroll horizontally to see more widgets)" at bounding box center [210, 153] width 279 height 4
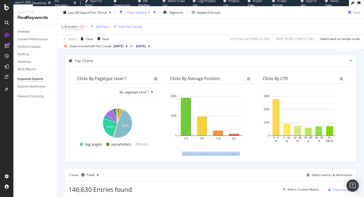
click at [202, 151] on div "(scroll horizontally to see more widgets)" at bounding box center [210, 153] width 279 height 4
click at [198, 151] on div "(scroll horizontally to see more widgets)" at bounding box center [210, 153] width 279 height 4
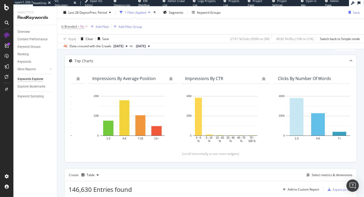
scroll to position [0, 466]
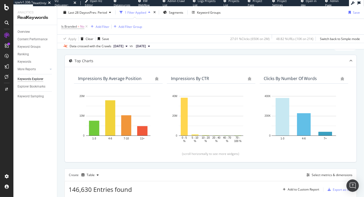
click at [288, 76] on div "Clicks By Number Of Words" at bounding box center [289, 78] width 53 height 5
click at [287, 76] on div "Clicks By Number Of Words" at bounding box center [289, 78] width 53 height 5
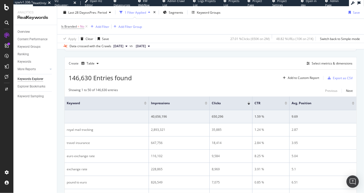
scroll to position [134, 0]
click at [87, 77] on span "146,630 Entries found" at bounding box center [100, 77] width 63 height 8
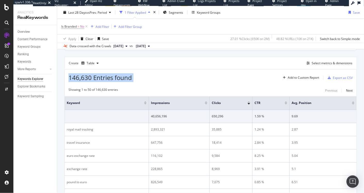
click at [87, 77] on span "146,630 Entries found" at bounding box center [100, 77] width 63 height 8
click at [69, 78] on span "146,630 Entries found" at bounding box center [100, 77] width 63 height 8
click at [92, 79] on span "146,630 Entries found" at bounding box center [100, 77] width 63 height 8
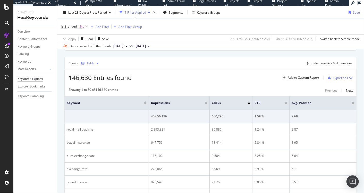
click at [91, 59] on div "Table" at bounding box center [89, 63] width 21 height 8
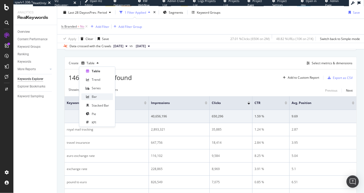
click at [102, 96] on div "Bar" at bounding box center [97, 96] width 32 height 6
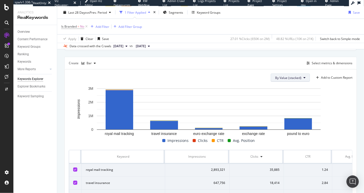
click at [293, 78] on span "By Value (stacked)" at bounding box center [288, 77] width 26 height 4
click at [289, 85] on span "By Value" at bounding box center [288, 86] width 35 height 5
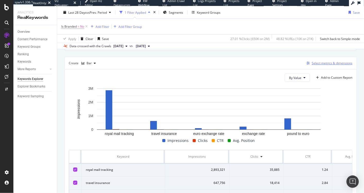
click at [318, 62] on div "Select metrics & dimensions" at bounding box center [332, 63] width 41 height 4
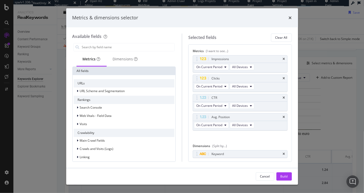
click at [289, 15] on div "times" at bounding box center [290, 17] width 3 height 7
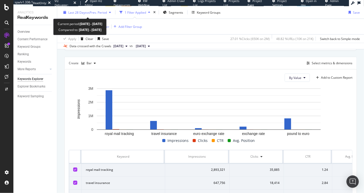
click at [82, 11] on span "Last 28 Days" at bounding box center [77, 12] width 18 height 4
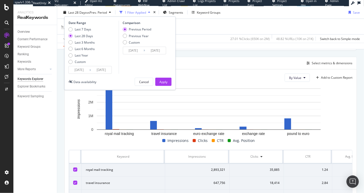
click at [222, 24] on div "Is Branded = No Add Filter Add Filter Group" at bounding box center [210, 26] width 299 height 15
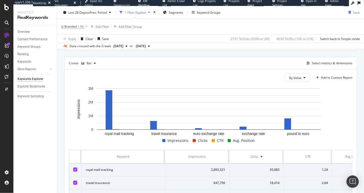
click at [78, 62] on div "Create Bar" at bounding box center [83, 63] width 29 height 8
click at [93, 62] on div "button" at bounding box center [95, 63] width 6 height 3
click at [293, 78] on span "By Value" at bounding box center [295, 77] width 12 height 4
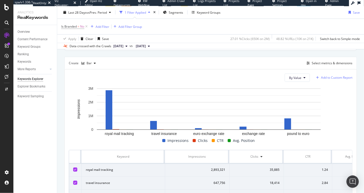
click at [338, 76] on div "Add to Custom Report" at bounding box center [336, 77] width 31 height 3
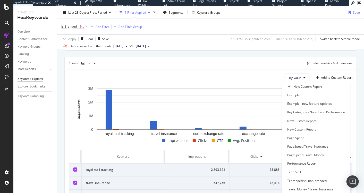
click at [237, 67] on div "Create Bar Select metrics & dimensions" at bounding box center [210, 63] width 292 height 12
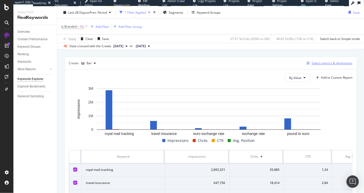
click at [319, 63] on div "Select metrics & dimensions" at bounding box center [332, 63] width 41 height 4
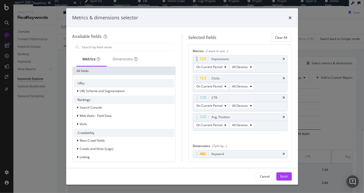
click at [281, 58] on div "Impressions" at bounding box center [240, 58] width 94 height 7
click at [283, 57] on icon "times" at bounding box center [284, 58] width 2 height 3
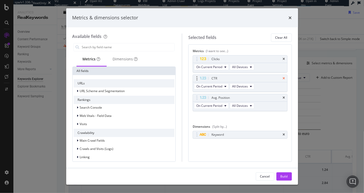
click at [283, 78] on icon "times" at bounding box center [284, 78] width 2 height 3
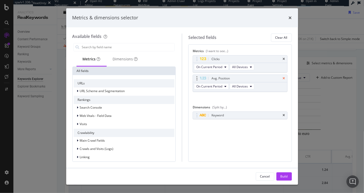
click at [283, 78] on icon "times" at bounding box center [284, 78] width 2 height 3
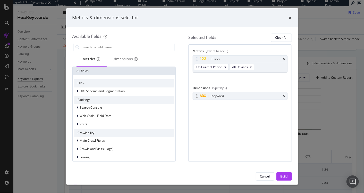
click at [235, 96] on div "Keyword" at bounding box center [245, 95] width 71 height 5
click at [129, 61] on div "Dimensions" at bounding box center [125, 58] width 25 height 5
click at [89, 58] on div "Metrics" at bounding box center [92, 58] width 18 height 5
click at [92, 49] on input "modal" at bounding box center [127, 47] width 93 height 8
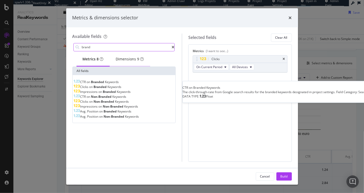
type input "brand"
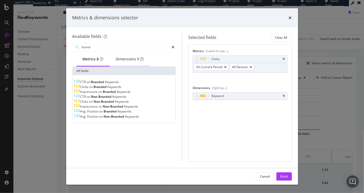
click at [135, 55] on div "Dimensions 9" at bounding box center [130, 59] width 40 height 14
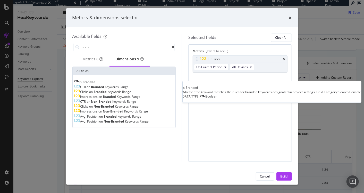
click at [96, 84] on span "Branded" at bounding box center [89, 82] width 13 height 4
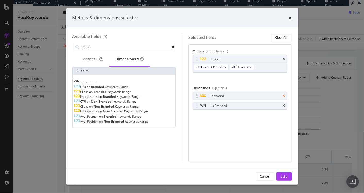
click at [284, 97] on icon "times" at bounding box center [284, 95] width 2 height 3
click at [253, 97] on div "Is Branded" at bounding box center [245, 95] width 71 height 5
click at [198, 95] on div "modal" at bounding box center [197, 95] width 6 height 5
click at [200, 95] on icon "modal" at bounding box center [203, 95] width 6 height 3
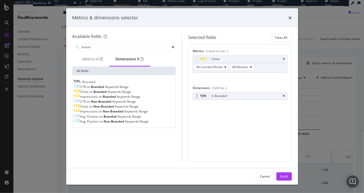
click at [200, 95] on icon "modal" at bounding box center [203, 95] width 6 height 3
click at [220, 95] on div "Is Branded" at bounding box center [218, 95] width 15 height 5
click at [288, 174] on button "Build" at bounding box center [283, 176] width 15 height 8
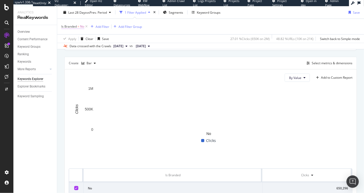
click at [82, 25] on span "No" at bounding box center [82, 26] width 4 height 7
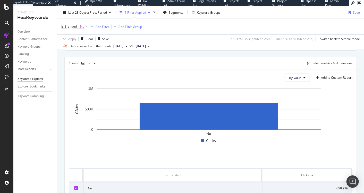
click at [205, 32] on div "Is Branded = No Add Filter Add Filter Group" at bounding box center [210, 26] width 299 height 15
click at [120, 27] on div "Add Filter Group" at bounding box center [129, 26] width 23 height 4
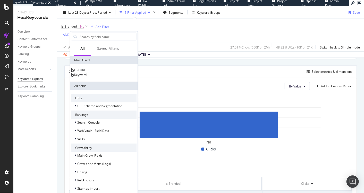
scroll to position [142, 0]
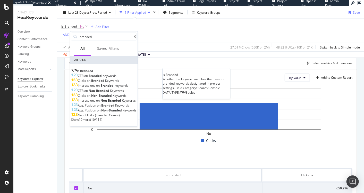
type input "branded"
click at [93, 72] on span "Branded" at bounding box center [86, 71] width 13 height 4
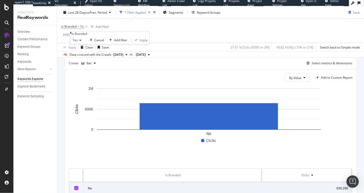
click at [78, 42] on span "Yes" at bounding box center [75, 40] width 5 height 4
drag, startPoint x: 83, startPoint y: 64, endPoint x: 91, endPoint y: 63, distance: 8.6
click at [83, 55] on div "No" at bounding box center [78, 51] width 16 height 5
click at [132, 41] on div "button" at bounding box center [135, 39] width 7 height 3
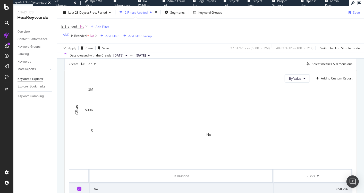
scroll to position [143, 0]
click at [92, 35] on span "No" at bounding box center [92, 35] width 4 height 7
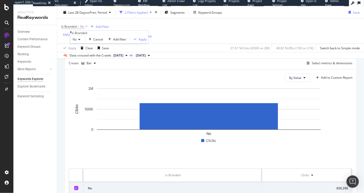
click at [84, 43] on div "No" at bounding box center [77, 39] width 15 height 8
click at [77, 48] on span "Yes" at bounding box center [74, 46] width 5 height 4
click at [140, 41] on div "Apply" at bounding box center [144, 39] width 8 height 4
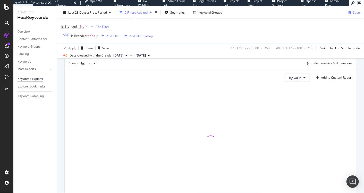
click at [61, 35] on div "Is Branded = No Add Filter AND Is Branded = Yes Add Filter Add Filter Group App…" at bounding box center [210, 35] width 307 height 33
click at [63, 35] on div "AND" at bounding box center [66, 34] width 7 height 4
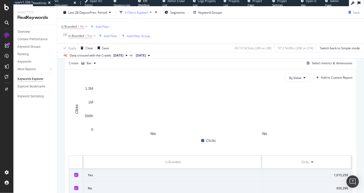
click at [248, 25] on div "Is Branded = No Add Filter OR Is Branded = Yes Add Filter Add Filter Group" at bounding box center [210, 31] width 299 height 25
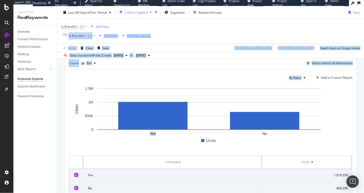
drag, startPoint x: 248, startPoint y: 25, endPoint x: 337, endPoint y: 88, distance: 108.5
click at [336, 88] on div "Keywords Explorer Post Office - Main Last 28 Days vs Prev. Period 2 Filters App…" at bounding box center [210, 99] width 307 height 186
click at [352, 86] on div "By Value Add to Custom Report Yes No 0 500K 1M 1.5M Clicks Is Branded Clicks Ye…" at bounding box center [211, 134] width 292 height 130
drag, startPoint x: 324, startPoint y: 24, endPoint x: 321, endPoint y: 19, distance: 6.1
click at [321, 19] on div "Keywords Explorer Post Office - Main Last 28 Days vs Prev. Period 2 Filters App…" at bounding box center [210, 99] width 307 height 186
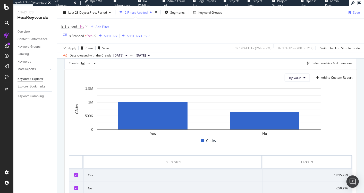
click at [321, 19] on div "Is Branded = No Add Filter OR Is Branded = Yes Add Filter Add Filter Group" at bounding box center [210, 31] width 299 height 25
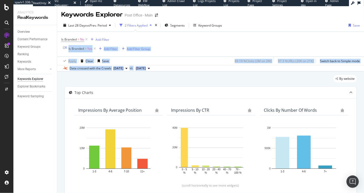
drag, startPoint x: 279, startPoint y: 40, endPoint x: 310, endPoint y: 76, distance: 47.3
click at [310, 76] on div "Keywords Explorer Post Office - Main Last 28 Days vs Prev. Period 2 Filters App…" at bounding box center [210, 99] width 307 height 186
click at [310, 76] on div "By website" at bounding box center [210, 80] width 292 height 11
drag, startPoint x: 309, startPoint y: 74, endPoint x: 284, endPoint y: 38, distance: 44.2
click at [284, 38] on div "Keywords Explorer Post Office - Main Last 28 Days vs Prev. Period 2 Filters App…" at bounding box center [210, 99] width 307 height 186
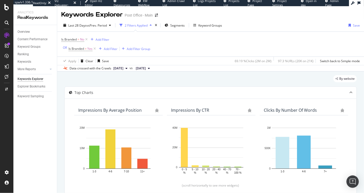
click at [284, 38] on div "Is Branded = No Add Filter OR Is Branded = Yes Add Filter Add Filter Group" at bounding box center [210, 44] width 299 height 25
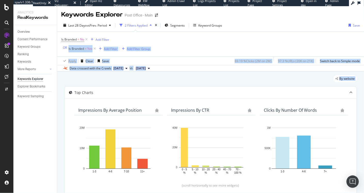
drag, startPoint x: 283, startPoint y: 38, endPoint x: 297, endPoint y: 75, distance: 40.3
click at [306, 88] on div "Keywords Explorer Post Office - Main Last 28 Days vs Prev. Period 2 Filters App…" at bounding box center [210, 99] width 307 height 186
click at [296, 75] on div "By website" at bounding box center [210, 80] width 292 height 11
drag, startPoint x: 299, startPoint y: 76, endPoint x: 277, endPoint y: 32, distance: 48.8
click at [277, 32] on div "Keywords Explorer Post Office - Main Last 28 Days vs Prev. Period 2 Filters App…" at bounding box center [210, 99] width 307 height 186
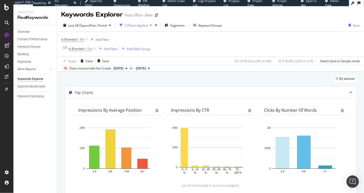
click at [277, 32] on div "Is Branded = No Add Filter OR Is Branded = Yes Add Filter Add Filter Group" at bounding box center [210, 44] width 299 height 25
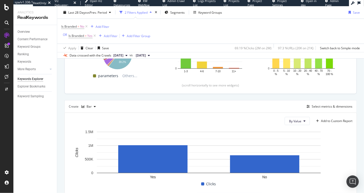
scroll to position [122, 0]
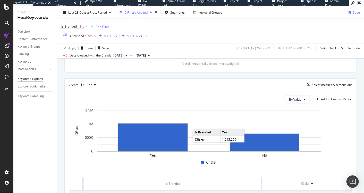
click at [126, 146] on rect "A chart." at bounding box center [152, 137] width 69 height 28
click at [125, 164] on div "Yes No 0 500K 1M 1.5M Clicks Is Branded Clicks Yes 1,015,259 No 650,296 1.5M Cl…" at bounding box center [211, 138] width 284 height 63
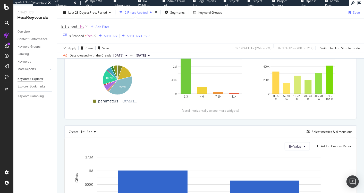
scroll to position [86, 0]
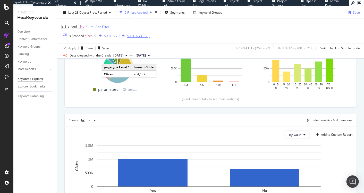
click at [139, 34] on div "Add Filter Group" at bounding box center [138, 35] width 23 height 4
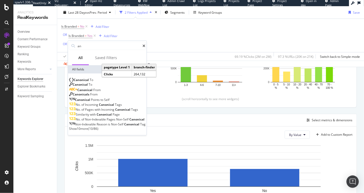
type input "a"
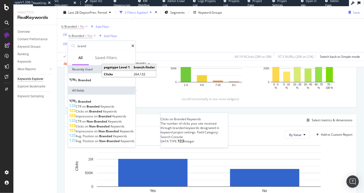
type input "brand"
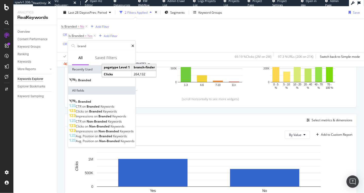
click at [89, 113] on span "on" at bounding box center [87, 111] width 4 height 4
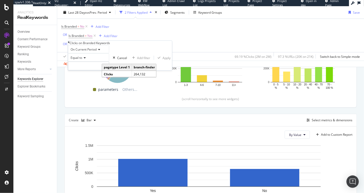
click at [82, 60] on span "Equal to" at bounding box center [77, 57] width 12 height 4
click at [92, 62] on div "Equal to" at bounding box center [88, 57] width 41 height 8
click at [81, 60] on span "Equal to" at bounding box center [77, 57] width 12 height 4
click at [70, 44] on icon at bounding box center [69, 42] width 2 height 3
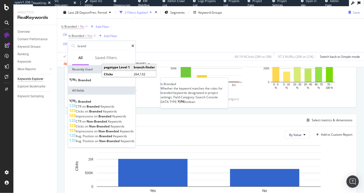
click at [90, 79] on span "Branded" at bounding box center [84, 80] width 13 height 4
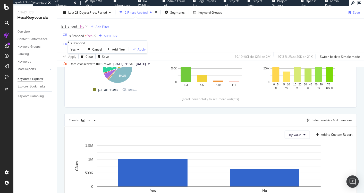
click at [77, 53] on div "Yes" at bounding box center [76, 49] width 16 height 8
click at [115, 53] on div "Yes Cancel Add filter Apply" at bounding box center [107, 49] width 79 height 8
click at [92, 51] on div "Cancel" at bounding box center [97, 49] width 10 height 4
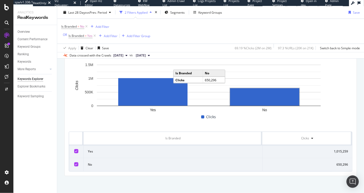
scroll to position [124, 0]
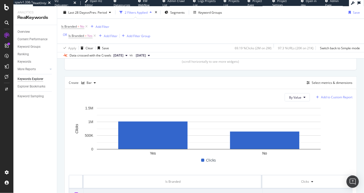
click at [335, 96] on div "Add to Custom Report" at bounding box center [336, 97] width 31 height 3
click at [265, 75] on div "Top Charts Clicks By pagetype Level 1 By: pagetype Level 1 Hold CMD (⌘) while c…" at bounding box center [210, 91] width 292 height 256
drag, startPoint x: 295, startPoint y: 91, endPoint x: 295, endPoint y: 98, distance: 7.0
click at [295, 91] on div "By Value Add to Custom Report Yes No 0 500K 1M 1.5M Clicks Is Branded Clicks Ye…" at bounding box center [211, 154] width 292 height 130
click at [294, 98] on span "By Value" at bounding box center [295, 97] width 12 height 4
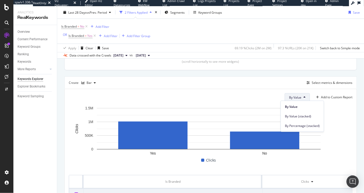
click at [294, 98] on span "By Value" at bounding box center [295, 97] width 12 height 4
click at [334, 98] on div "Add to Custom Report" at bounding box center [336, 97] width 31 height 3
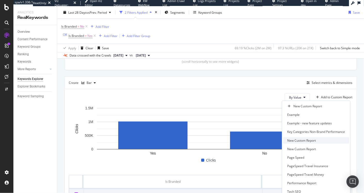
scroll to position [5, 0]
click at [239, 74] on div "Top Charts Clicks By pagetype Level 1 By: pagetype Level 1 Hold CMD (⌘) while c…" at bounding box center [210, 91] width 292 height 256
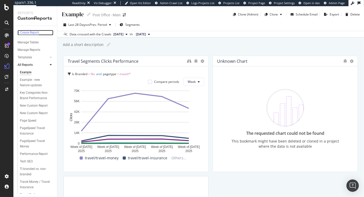
click at [36, 32] on div "+ Create Report" at bounding box center [28, 32] width 21 height 5
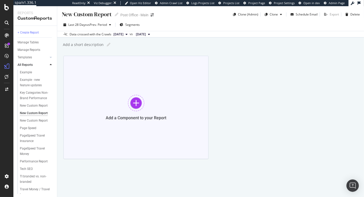
click at [130, 113] on div "Add a Component to your Report" at bounding box center [135, 107] width 145 height 103
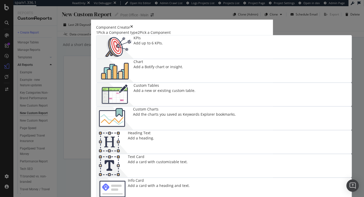
click at [183, 66] on div "Add a Botify chart or insight." at bounding box center [157, 66] width 49 height 5
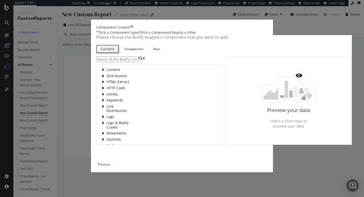
click at [96, 62] on input "modal" at bounding box center [117, 59] width 42 height 6
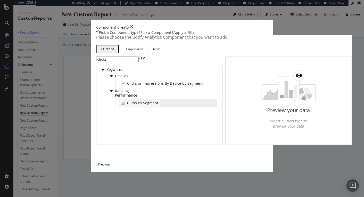
type input "clicks"
click at [118, 106] on div "Clicks By Segment" at bounding box center [139, 102] width 42 height 7
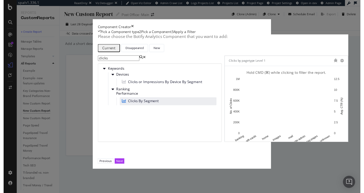
scroll to position [12, 0]
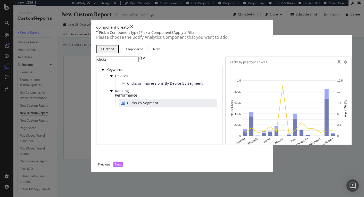
click at [123, 167] on button "Next" at bounding box center [118, 163] width 10 height 5
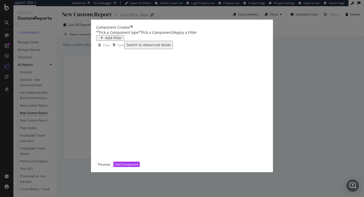
click at [105, 40] on div "Add Filter" at bounding box center [113, 38] width 17 height 4
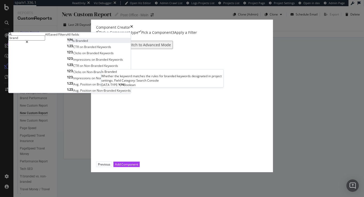
type input "brand"
click at [82, 43] on span "Branded" at bounding box center [81, 41] width 12 height 4
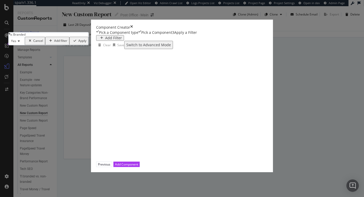
click at [78, 42] on div "modal" at bounding box center [74, 40] width 7 height 3
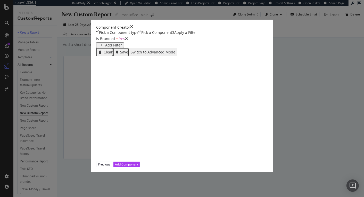
click at [105, 46] on div "Add Filter" at bounding box center [113, 45] width 17 height 4
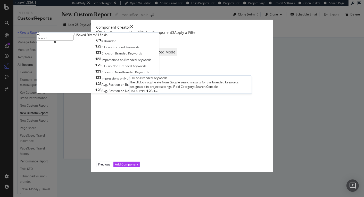
click at [234, 89] on div "The click-through-rate from Google search results for the branded keywords desi…" at bounding box center [190, 84] width 122 height 9
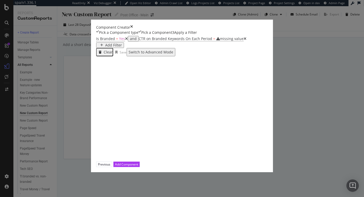
drag, startPoint x: 180, startPoint y: 54, endPoint x: 168, endPoint y: 50, distance: 12.3
click at [180, 54] on div "Clear Save Switch to Advanced Mode" at bounding box center [223, 52] width 255 height 8
click at [243, 40] on icon "modal" at bounding box center [244, 39] width 3 height 4
click at [116, 54] on icon "modal" at bounding box center [117, 51] width 2 height 3
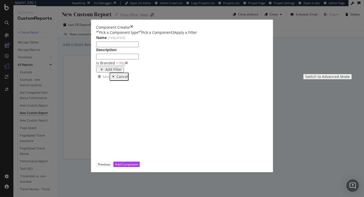
click at [146, 115] on div "Name (required) Description Is Branded = Yes Add Filter Save Cancel Switch to A…" at bounding box center [223, 98] width 255 height 126
click at [305, 79] on div "Switch to Advanced Mode" at bounding box center [327, 76] width 45 height 4
click at [133, 71] on div "Add Filter Group" at bounding box center [147, 69] width 29 height 4
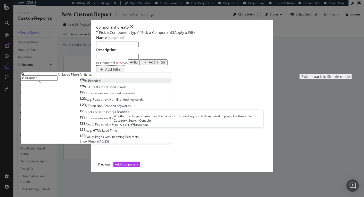
type input "is branded"
click at [100, 83] on div "Is Branded" at bounding box center [90, 81] width 21 height 4
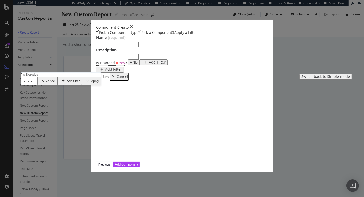
click at [32, 83] on icon "modal" at bounding box center [31, 81] width 4 height 3
click at [27, 95] on span "No" at bounding box center [25, 93] width 4 height 4
click at [90, 82] on div "modal" at bounding box center [86, 80] width 7 height 3
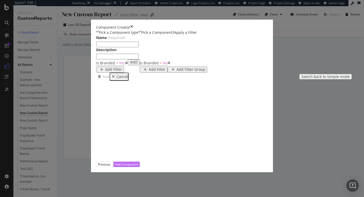
click at [138, 166] on div "Add Component" at bounding box center [126, 164] width 23 height 4
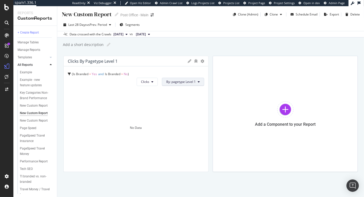
click at [177, 81] on span "By: pagetype Level 1" at bounding box center [180, 81] width 29 height 4
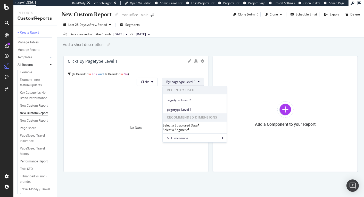
click at [177, 81] on span "By: pagetype Level 1" at bounding box center [180, 81] width 29 height 4
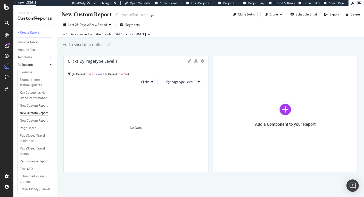
click at [123, 36] on span "[DATE]" at bounding box center [118, 34] width 10 height 5
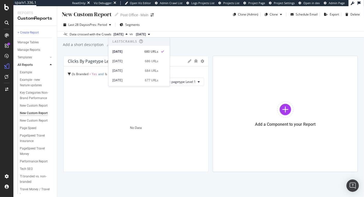
click at [123, 36] on span "[DATE]" at bounding box center [118, 34] width 10 height 5
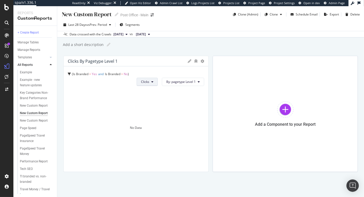
click at [147, 81] on span "Clicks" at bounding box center [145, 81] width 8 height 4
click at [186, 78] on button "By: pagetype Level 1" at bounding box center [183, 82] width 42 height 8
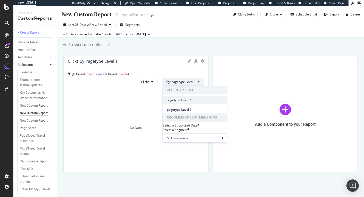
click at [179, 102] on div "pagetype Level 2" at bounding box center [195, 99] width 64 height 7
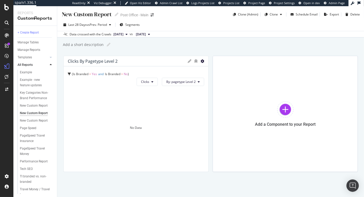
click at [202, 61] on icon at bounding box center [202, 61] width 4 height 4
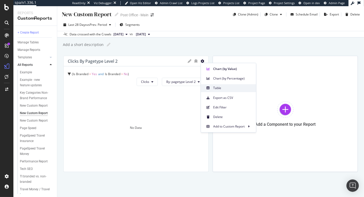
click at [222, 85] on div "Table" at bounding box center [228, 87] width 55 height 7
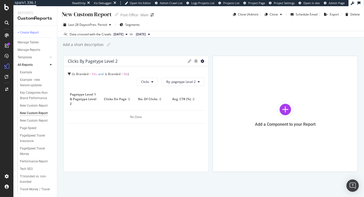
click at [201, 61] on icon at bounding box center [202, 61] width 4 height 4
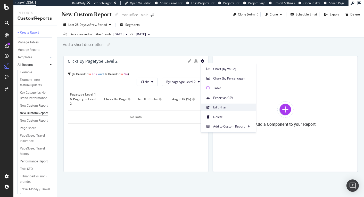
click at [213, 107] on span "Edit Filter" at bounding box center [232, 107] width 39 height 5
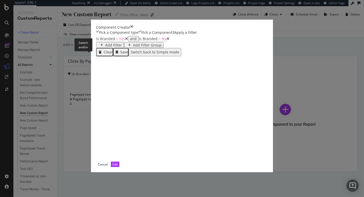
click at [130, 41] on div "and" at bounding box center [133, 39] width 7 height 4
click at [118, 166] on div "Edit" at bounding box center [114, 164] width 5 height 4
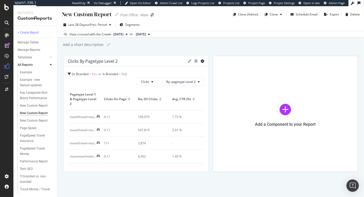
click at [201, 60] on icon at bounding box center [202, 61] width 4 height 4
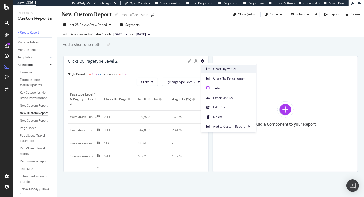
click at [212, 71] on div "Chart (by Value)" at bounding box center [228, 68] width 55 height 7
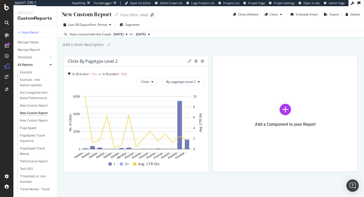
click at [202, 63] on div at bounding box center [202, 60] width 4 height 5
click at [202, 62] on icon at bounding box center [202, 61] width 4 height 4
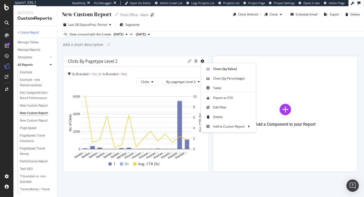
click at [189, 59] on icon at bounding box center [190, 61] width 4 height 4
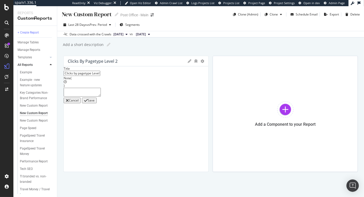
click at [189, 61] on icon at bounding box center [190, 61] width 4 height 4
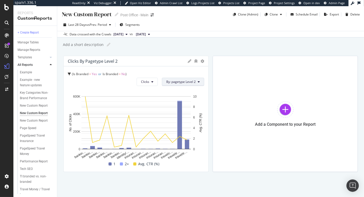
click at [198, 82] on icon at bounding box center [199, 81] width 2 height 3
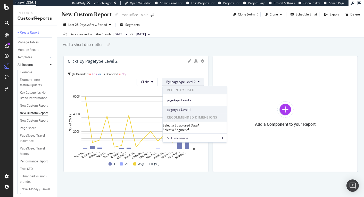
click at [193, 108] on span "pagetype Level 1" at bounding box center [195, 109] width 56 height 5
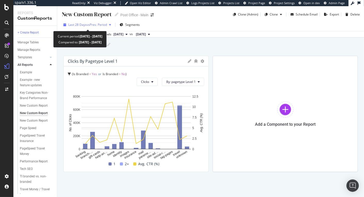
click at [98, 23] on span "vs Prev. Period" at bounding box center [97, 24] width 20 height 4
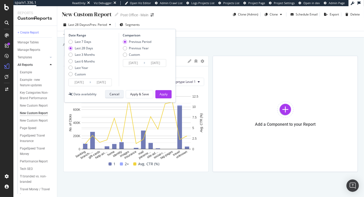
click at [121, 94] on button "Cancel" at bounding box center [114, 94] width 19 height 8
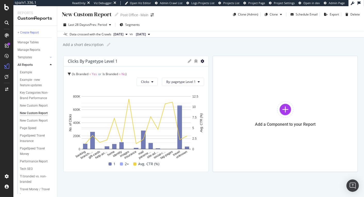
click at [201, 61] on icon at bounding box center [202, 61] width 4 height 4
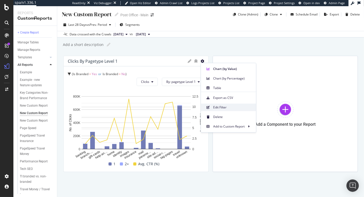
click at [220, 109] on div "Edit Filter" at bounding box center [228, 106] width 55 height 7
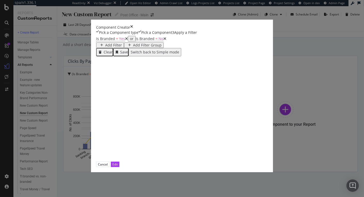
click at [161, 47] on div "Add Filter Group" at bounding box center [147, 45] width 29 height 4
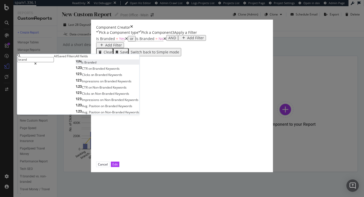
type input "brand"
click at [97, 64] on div "Is Branded" at bounding box center [86, 62] width 21 height 4
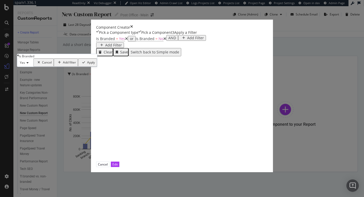
click at [29, 64] on icon "modal" at bounding box center [27, 62] width 4 height 3
click at [33, 78] on div "No" at bounding box center [26, 74] width 16 height 5
click at [94, 64] on div "Apply" at bounding box center [90, 63] width 8 height 4
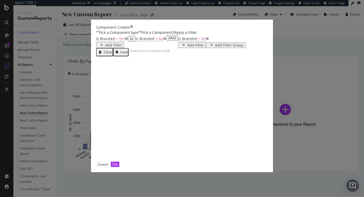
click at [163, 40] on icon "modal" at bounding box center [164, 39] width 3 height 4
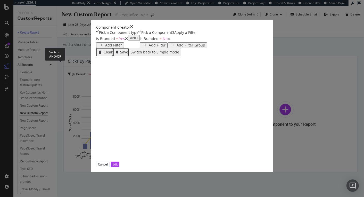
click at [130, 40] on div "AND" at bounding box center [134, 38] width 8 height 4
click at [119, 167] on button "Edit" at bounding box center [115, 163] width 8 height 5
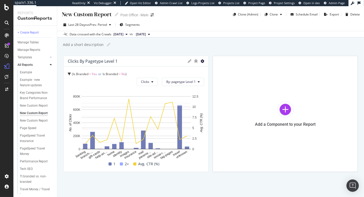
click at [201, 61] on icon at bounding box center [202, 61] width 4 height 4
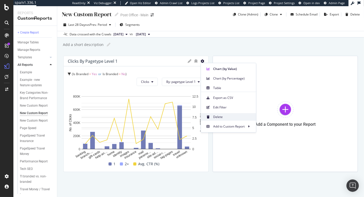
click at [221, 117] on span "Delete" at bounding box center [232, 116] width 39 height 5
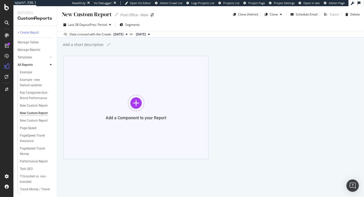
click at [112, 118] on div "Add a Component to your Report" at bounding box center [136, 117] width 61 height 5
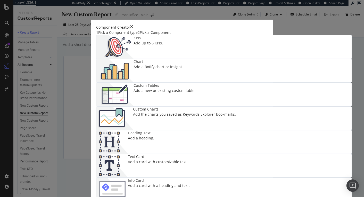
click at [133, 40] on div "KPIs" at bounding box center [147, 37] width 29 height 5
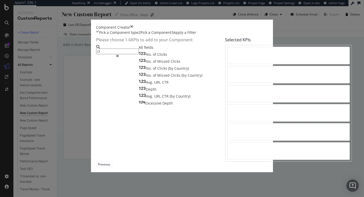
type input "c"
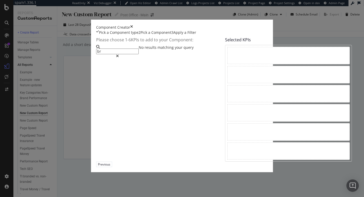
type input "b"
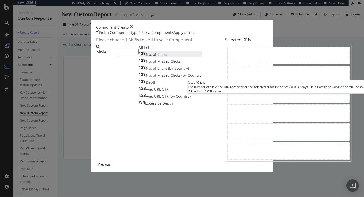
type input "clicks"
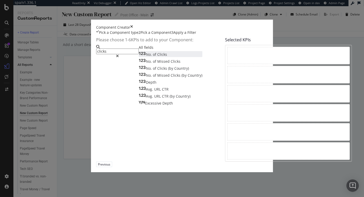
click at [139, 57] on div "No. of Clicks" at bounding box center [153, 54] width 28 height 5
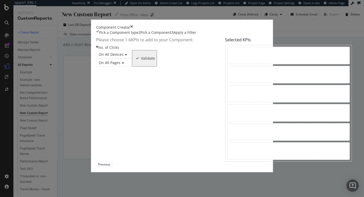
click at [99, 57] on span "On All Devices" at bounding box center [111, 54] width 25 height 5
click at [99, 65] on span "On All Pages" at bounding box center [110, 62] width 22 height 5
click at [155, 60] on div "Validate" at bounding box center [148, 58] width 14 height 4
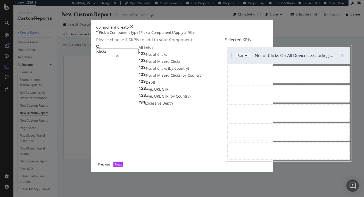
click at [237, 57] on div "Avg" at bounding box center [243, 55] width 12 height 4
click at [200, 81] on div "Sum" at bounding box center [197, 78] width 6 height 4
click at [96, 54] on input "clicks" at bounding box center [117, 51] width 42 height 6
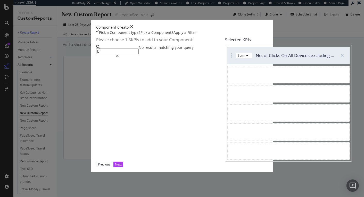
type input "b"
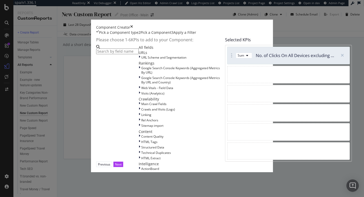
click at [179, 35] on div "Apply a Filter" at bounding box center [184, 32] width 23 height 5
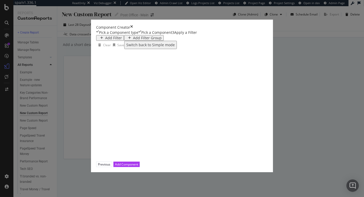
click at [98, 39] on div "modal" at bounding box center [101, 37] width 7 height 3
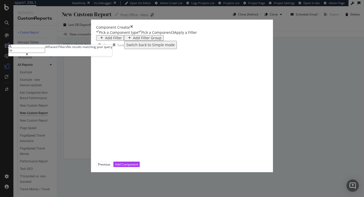
type input "b"
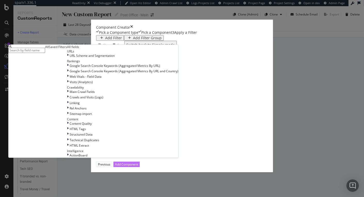
click at [138, 166] on div "Add Component" at bounding box center [126, 164] width 23 height 4
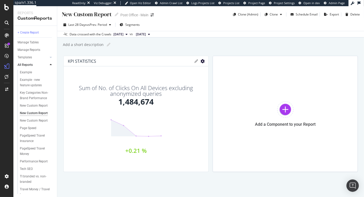
click at [202, 61] on icon "gear" at bounding box center [202, 61] width 4 height 4
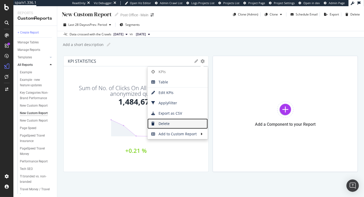
click at [177, 123] on span "Delete" at bounding box center [177, 124] width 60 height 8
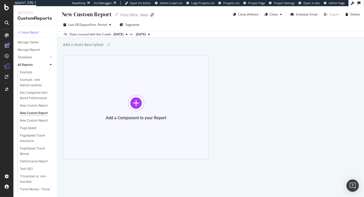
click at [136, 118] on div "Add a Component to your Report" at bounding box center [136, 117] width 61 height 5
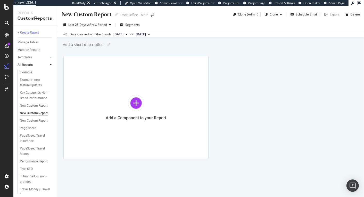
click at [71, 46] on div "Add a short description" at bounding box center [82, 44] width 41 height 5
click at [71, 46] on input "text" at bounding box center [82, 44] width 41 height 5
click at [73, 46] on input "text" at bounding box center [82, 44] width 41 height 5
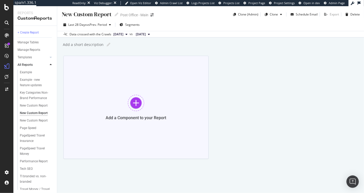
click at [134, 127] on div "Add a Component to your Report" at bounding box center [135, 107] width 145 height 103
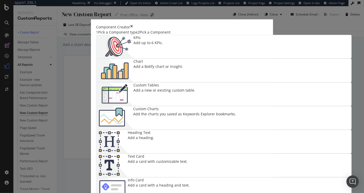
click at [268, 24] on div "Component Creator" at bounding box center [182, 26] width 172 height 5
click at [133, 24] on icon "times" at bounding box center [131, 26] width 3 height 5
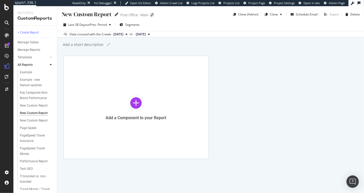
click at [114, 16] on div "New Custom Report New Custom Report" at bounding box center [89, 14] width 57 height 8
click at [115, 15] on icon at bounding box center [117, 15] width 4 height 4
click at [101, 16] on input "text" at bounding box center [86, 14] width 51 height 7
type input "test"
click at [222, 40] on div "test test Post Office - Main Clone (Admin) Clone Schedule Email Export Delete L…" at bounding box center [210, 99] width 307 height 186
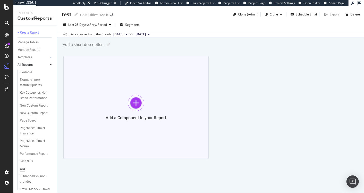
click at [120, 87] on div "Add a Component to your Report" at bounding box center [135, 107] width 145 height 103
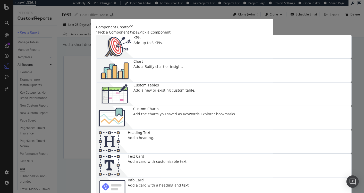
click at [133, 24] on icon "times" at bounding box center [131, 26] width 3 height 5
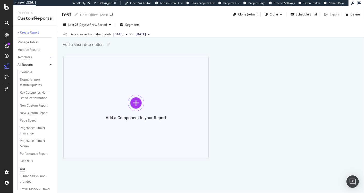
click at [129, 108] on div at bounding box center [136, 103] width 16 height 16
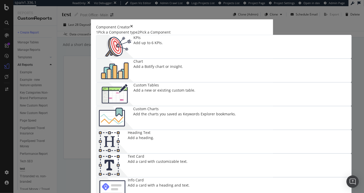
click at [133, 24] on icon "times" at bounding box center [131, 26] width 3 height 5
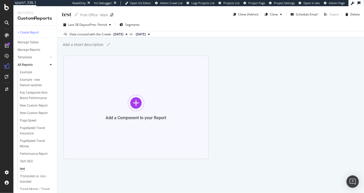
click at [172, 114] on div "Add a Component to your Report" at bounding box center [135, 107] width 145 height 103
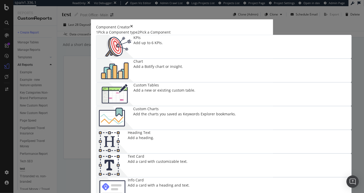
click at [133, 24] on icon "times" at bounding box center [131, 26] width 3 height 5
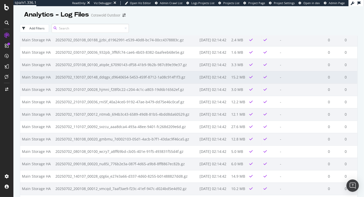
scroll to position [13570, 0]
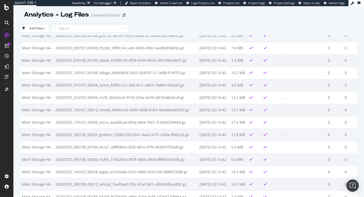
click at [343, 32] on div "Add Filters" at bounding box center [188, 28] width 337 height 14
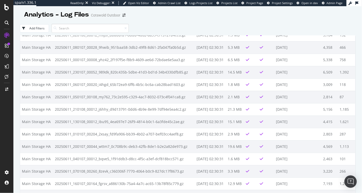
scroll to position [24993, 0]
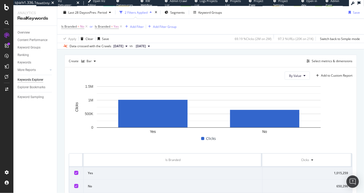
scroll to position [113, 0]
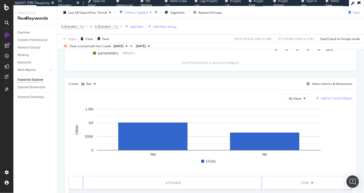
click at [326, 98] on div "Add to Custom Report" at bounding box center [336, 98] width 31 height 3
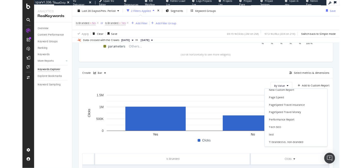
scroll to position [64, 0]
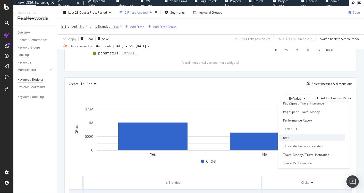
click at [294, 138] on div "test" at bounding box center [312, 137] width 66 height 6
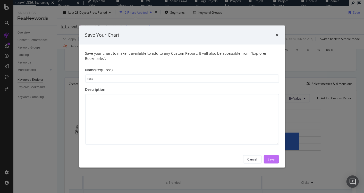
type input "test"
click at [266, 159] on button "Save" at bounding box center [271, 159] width 15 height 8
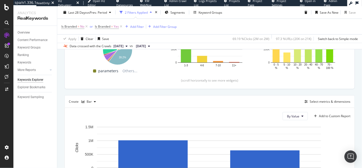
scroll to position [131, 0]
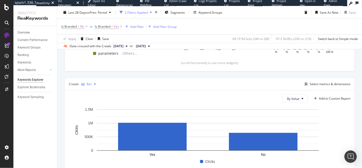
click at [81, 82] on icon "button" at bounding box center [82, 83] width 3 height 3
click at [82, 85] on div "Bar" at bounding box center [88, 84] width 19 height 8
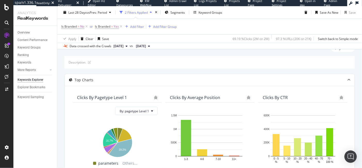
scroll to position [0, 0]
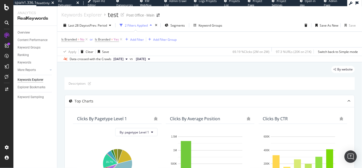
drag, startPoint x: 221, startPoint y: 29, endPoint x: 221, endPoint y: 75, distance: 46.4
click at [221, 75] on div "Keywords Explorer test Post Office - Main Last 28 Days vs Prev. Period 2 Filter…" at bounding box center [209, 86] width 304 height 161
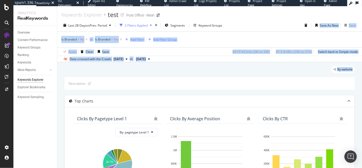
drag, startPoint x: 217, startPoint y: 76, endPoint x: 251, endPoint y: 31, distance: 56.3
click at [251, 31] on div "Keywords Explorer test Post Office - Main Last 28 Days vs Prev. Period 2 Filter…" at bounding box center [209, 86] width 304 height 161
click at [251, 31] on div "Last 28 Days vs Prev. Period 2 Filters Applied Segments Keyword Groups Save As …" at bounding box center [209, 26] width 304 height 10
drag, startPoint x: 251, startPoint y: 31, endPoint x: 250, endPoint y: 70, distance: 39.2
click at [250, 70] on div "Keywords Explorer test Post Office - Main Last 28 Days vs Prev. Period 2 Filter…" at bounding box center [209, 86] width 304 height 161
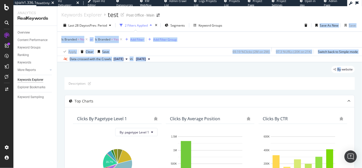
click at [250, 70] on div "By website" at bounding box center [209, 71] width 290 height 11
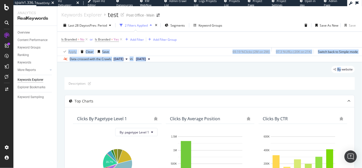
drag, startPoint x: 250, startPoint y: 70, endPoint x: 251, endPoint y: 40, distance: 29.6
click at [251, 40] on div "Keywords Explorer test Post Office - Main Last 28 Days vs Prev. Period 2 Filter…" at bounding box center [209, 86] width 304 height 161
click at [251, 40] on div "Is Branded = No or Is Branded = Yes Add Filter Add Filter Group" at bounding box center [209, 39] width 296 height 15
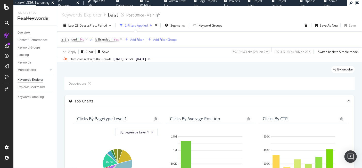
click at [101, 58] on div "Data crossed with the Crawls" at bounding box center [91, 59] width 42 height 5
click at [98, 58] on div "Data crossed with the Crawls" at bounding box center [91, 59] width 42 height 5
click at [146, 57] on span "2025 Jul. 14th" at bounding box center [141, 59] width 10 height 5
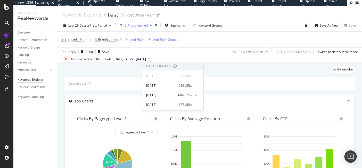
click at [146, 57] on span "[DATE]" at bounding box center [141, 59] width 10 height 5
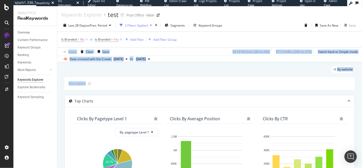
drag, startPoint x: 223, startPoint y: 66, endPoint x: 237, endPoint y: 42, distance: 27.6
click at [237, 42] on div "Keywords Explorer test Post Office - Main Last 28 Days vs Prev. Period 2 Filter…" at bounding box center [209, 86] width 304 height 161
click at [237, 42] on div "Is Branded = No or Is Branded = Yes Add Filter Add Filter Group" at bounding box center [209, 39] width 296 height 15
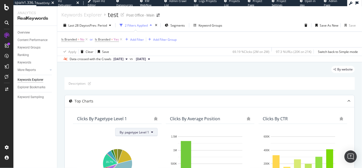
click at [151, 133] on button "By: pagetype Level 1" at bounding box center [136, 132] width 42 height 8
click at [218, 85] on div "Description:" at bounding box center [209, 83] width 290 height 13
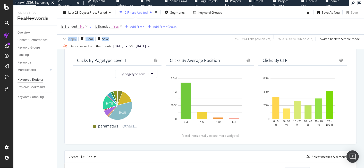
drag, startPoint x: 166, startPoint y: 38, endPoint x: 58, endPoint y: 32, distance: 107.8
click at [58, 32] on div "Is Branded = No or Is Branded = Yes Add Filter Add Filter Group Apply Clear Sav…" at bounding box center [210, 31] width 307 height 24
drag, startPoint x: 58, startPoint y: 32, endPoint x: 157, endPoint y: 40, distance: 99.0
click at [157, 40] on div "Is Branded = No or Is Branded = Yes Add Filter Add Filter Group Apply Clear Sav…" at bounding box center [210, 31] width 307 height 24
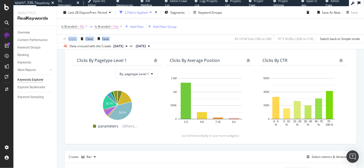
click at [157, 40] on div "Apply Clear Save 69.19 % Clicks ( 2M on 2M ) 97.3 % URLs ( 20K on 21K ) Switch …" at bounding box center [210, 38] width 307 height 8
drag, startPoint x: 183, startPoint y: 38, endPoint x: 216, endPoint y: 26, distance: 35.4
click at [216, 26] on div "Is Branded = No or Is Branded = Yes Add Filter Add Filter Group Apply Clear Sav…" at bounding box center [210, 31] width 299 height 24
click at [216, 26] on div "Is Branded = No or Is Branded = Yes Add Filter Add Filter Group" at bounding box center [210, 26] width 299 height 15
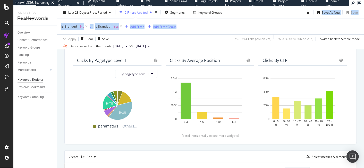
drag, startPoint x: 213, startPoint y: 34, endPoint x: 250, endPoint y: 18, distance: 40.4
click at [250, 18] on div "Last 28 Days vs Prev. Period 2 Filters Applied Segments Keyword Groups Save As …" at bounding box center [210, 27] width 307 height 43
click at [250, 18] on div "Last 28 Days vs Prev. Period 2 Filters Applied Segments Keyword Groups Save As …" at bounding box center [210, 13] width 307 height 10
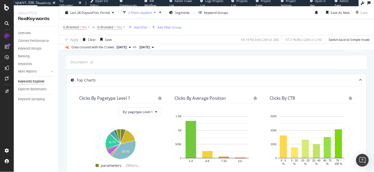
scroll to position [20, 0]
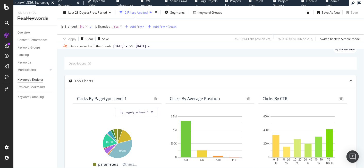
click at [201, 66] on div "Description:" at bounding box center [210, 63] width 292 height 13
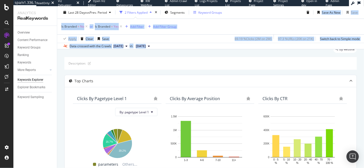
drag, startPoint x: 202, startPoint y: 39, endPoint x: 203, endPoint y: 16, distance: 22.9
click at [203, 16] on div "Keywords Explorer test Post Office - Main Last 28 Days vs Prev. Period 2 Filter…" at bounding box center [210, 86] width 307 height 161
click at [203, 24] on div "Is Branded = No or Is Branded = Yes Add Filter Add Filter Group" at bounding box center [210, 26] width 299 height 15
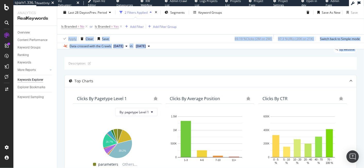
drag, startPoint x: 202, startPoint y: 24, endPoint x: 208, endPoint y: 57, distance: 33.2
click at [208, 57] on div "Keywords Explorer test Post Office - Main Last 28 Days vs Prev. Period 2 Filter…" at bounding box center [210, 86] width 307 height 161
click at [208, 57] on div "Description:" at bounding box center [210, 63] width 292 height 13
drag, startPoint x: 208, startPoint y: 57, endPoint x: 206, endPoint y: 30, distance: 26.3
click at [206, 30] on div "Keywords Explorer test Post Office - Main Last 28 Days vs Prev. Period 2 Filter…" at bounding box center [210, 86] width 307 height 161
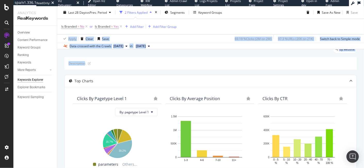
click at [206, 30] on div "Is Branded = No or Is Branded = Yes Add Filter Add Filter Group" at bounding box center [210, 26] width 299 height 15
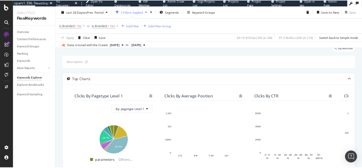
scroll to position [0, 0]
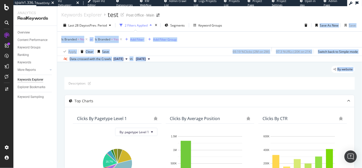
drag, startPoint x: 188, startPoint y: 78, endPoint x: 213, endPoint y: 30, distance: 54.7
click at [213, 30] on div "Keywords Explorer test Post Office - Main Last 28 Days vs Prev. Period 2 Filter…" at bounding box center [209, 87] width 305 height 162
click at [217, 37] on div "Is Branded = No or Is Branded = Yes Add Filter Add Filter Group" at bounding box center [209, 39] width 296 height 15
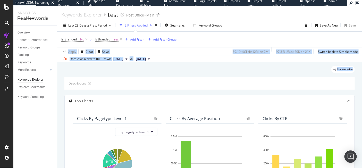
drag, startPoint x: 212, startPoint y: 37, endPoint x: 203, endPoint y: 74, distance: 38.7
click at [203, 74] on div "Keywords Explorer test Post Office - Main Last 28 Days vs Prev. Period 2 Filter…" at bounding box center [209, 87] width 305 height 162
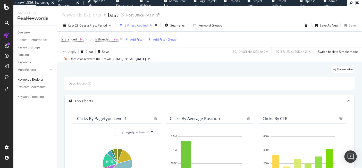
click at [203, 74] on div "By website" at bounding box center [209, 71] width 290 height 11
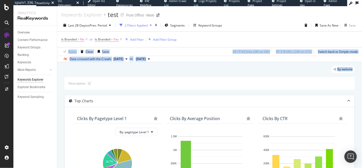
drag, startPoint x: 202, startPoint y: 61, endPoint x: 202, endPoint y: 38, distance: 22.4
click at [202, 38] on div "Keywords Explorer test Post Office - Main Last 28 Days vs Prev. Period 2 Filter…" at bounding box center [209, 87] width 305 height 162
click at [202, 38] on div "Is Branded = No or Is Branded = Yes Add Filter Add Filter Group" at bounding box center [209, 39] width 296 height 15
drag, startPoint x: 202, startPoint y: 38, endPoint x: 200, endPoint y: 77, distance: 38.4
click at [201, 78] on div "Keywords Explorer test Post Office - Main Last 28 Days vs Prev. Period 2 Filter…" at bounding box center [209, 87] width 305 height 162
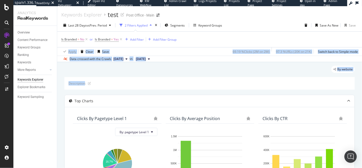
click at [199, 75] on div "By website" at bounding box center [209, 71] width 290 height 11
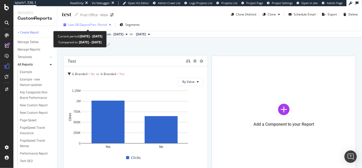
click at [93, 26] on span "vs Prev. Period" at bounding box center [97, 24] width 20 height 4
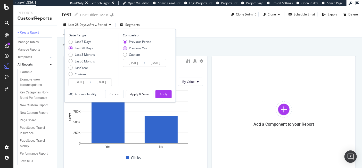
click at [144, 48] on div "Previous Year" at bounding box center [139, 48] width 20 height 4
type input "[DATE]"
click at [163, 92] on div "Apply" at bounding box center [163, 94] width 8 height 4
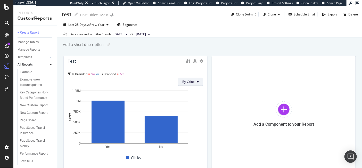
click at [186, 80] on span "By Value" at bounding box center [188, 81] width 12 height 4
click at [187, 80] on span "By Value" at bounding box center [188, 81] width 12 height 4
click at [199, 60] on icon at bounding box center [201, 61] width 4 height 4
click at [206, 47] on div "Add a short description Add a short description" at bounding box center [211, 45] width 299 height 8
click at [188, 61] on div at bounding box center [194, 60] width 17 height 5
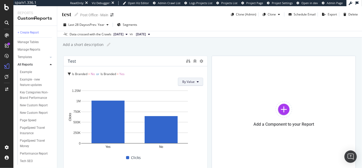
click at [191, 82] on span "By Value" at bounding box center [188, 81] width 12 height 4
click at [194, 74] on div "Is Branded = No or Is Branded = Yes" at bounding box center [135, 73] width 135 height 7
click at [198, 80] on button "By Value" at bounding box center [190, 82] width 25 height 8
click at [198, 71] on div "Is Branded = No or Is Branded = Yes" at bounding box center [135, 73] width 135 height 7
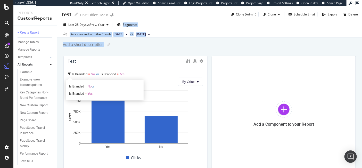
drag, startPoint x: 201, startPoint y: 50, endPoint x: 189, endPoint y: 18, distance: 33.9
click at [189, 18] on div "test test Post Office - Main Clone (Admin) Clone Schedule Email Export Delete L…" at bounding box center [209, 86] width 304 height 161
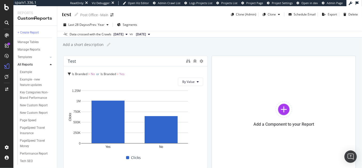
click at [189, 18] on div "test test Post Office - Main Clone (Admin) Clone Schedule Email Export Delete" at bounding box center [209, 12] width 304 height 12
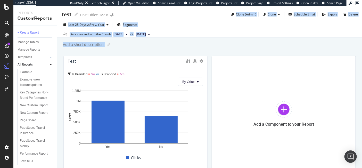
drag, startPoint x: 192, startPoint y: 27, endPoint x: 202, endPoint y: 49, distance: 24.9
click at [202, 49] on div "test test Post Office - Main Clone (Admin) Clone Schedule Email Export Delete L…" at bounding box center [209, 86] width 304 height 161
click at [187, 13] on div "test test Post Office - Main Clone (Admin) Clone Schedule Email Export Delete L…" at bounding box center [209, 86] width 304 height 161
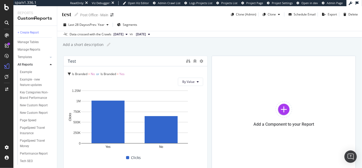
click at [187, 13] on div "test test Post Office - Main Clone (Admin) Clone Schedule Email Export Delete" at bounding box center [209, 12] width 304 height 12
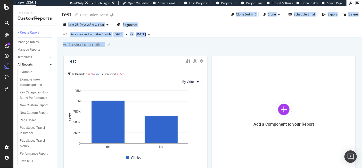
drag, startPoint x: 187, startPoint y: 13, endPoint x: 202, endPoint y: 43, distance: 34.0
click at [202, 43] on div "test test Post Office - Main Clone (Admin) Clone Schedule Email Export Delete L…" at bounding box center [209, 86] width 304 height 161
click at [202, 43] on div "Add a short description Add a short description" at bounding box center [211, 45] width 299 height 8
drag, startPoint x: 202, startPoint y: 43, endPoint x: 184, endPoint y: 17, distance: 31.9
click at [184, 17] on div "test test Post Office - Main Clone (Admin) Clone Schedule Email Export Delete L…" at bounding box center [209, 86] width 304 height 161
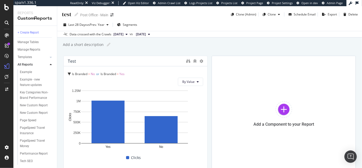
click at [184, 17] on div "test test Post Office - Main Clone (Admin) Clone Schedule Email Export Delete" at bounding box center [209, 12] width 304 height 12
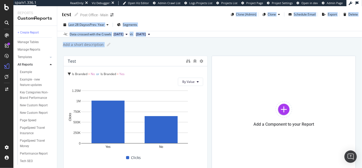
drag, startPoint x: 183, startPoint y: 17, endPoint x: 201, endPoint y: 42, distance: 31.1
click at [201, 42] on div "test test Post Office - Main Clone (Admin) Clone Schedule Email Export Delete L…" at bounding box center [209, 86] width 304 height 161
click at [201, 42] on div "Add a short description Add a short description" at bounding box center [211, 45] width 299 height 8
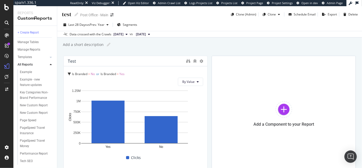
click at [189, 42] on div "Add a short description Add a short description" at bounding box center [211, 45] width 299 height 8
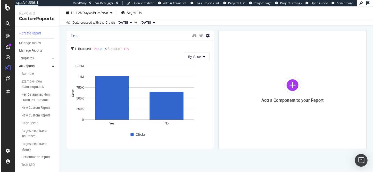
scroll to position [28, 0]
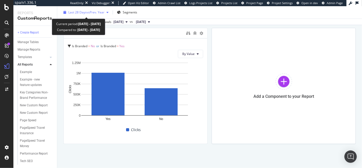
click at [83, 10] on span "Last 28 Days" at bounding box center [77, 12] width 18 height 4
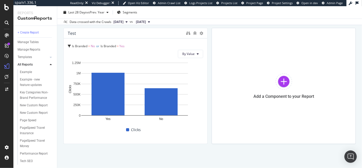
click at [216, 19] on div "Data crossed with the Crawls 2025 Aug. 11th vs 2024 Jul. 8th" at bounding box center [209, 22] width 304 height 6
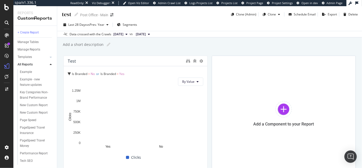
scroll to position [0, 0]
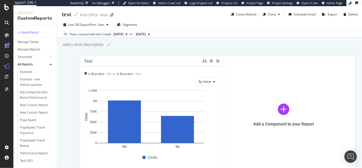
drag, startPoint x: 171, startPoint y: 61, endPoint x: 188, endPoint y: 31, distance: 34.6
click at [188, 31] on div "test test Post Office - Main Clone (Admin) Clone Schedule Email Export Delete L…" at bounding box center [209, 87] width 305 height 162
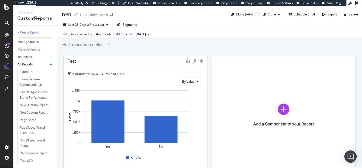
click at [197, 41] on div "Add a short description Add a short description" at bounding box center [212, 45] width 300 height 8
drag, startPoint x: 193, startPoint y: 42, endPoint x: 139, endPoint y: 86, distance: 70.0
click at [139, 86] on div "test test Post Office - Main Clone (Admin) Clone Schedule Email Export Delete L…" at bounding box center [209, 87] width 305 height 162
click at [125, 51] on div "test test Post Office - Main Clone (Admin) Clone Schedule Email Export Delete L…" at bounding box center [209, 87] width 305 height 162
click at [190, 82] on span "By Value" at bounding box center [188, 81] width 12 height 4
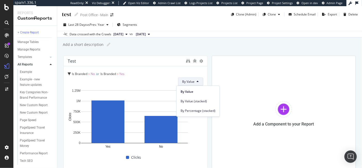
click at [190, 82] on span "By Value" at bounding box center [188, 81] width 12 height 4
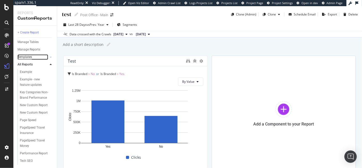
click at [24, 55] on div "Templates" at bounding box center [25, 56] width 14 height 5
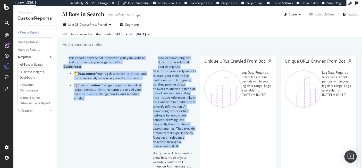
drag, startPoint x: 203, startPoint y: 50, endPoint x: 245, endPoint y: 133, distance: 92.8
click at [245, 132] on div "AI Bots in Search AI Bots in Search Post Office - Main Clone Schedule Email Exp…" at bounding box center [209, 87] width 305 height 162
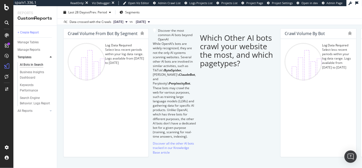
scroll to position [363, 0]
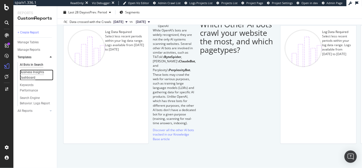
click at [35, 74] on div "Business Insights Dashboard" at bounding box center [35, 75] width 30 height 11
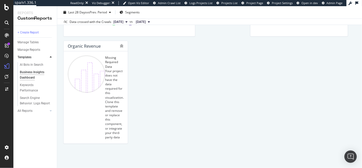
scroll to position [603, 0]
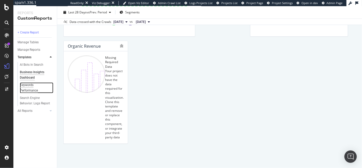
click at [28, 86] on div "Keywords Performance" at bounding box center [34, 87] width 29 height 11
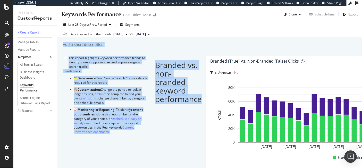
drag, startPoint x: 228, startPoint y: 88, endPoint x: 222, endPoint y: 39, distance: 48.8
click at [222, 39] on div "Keywords Performance Keywords Performance Post Office - Main Clone Schedule Ema…" at bounding box center [209, 87] width 305 height 162
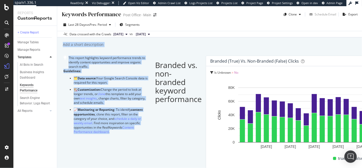
drag, startPoint x: 216, startPoint y: 41, endPoint x: 235, endPoint y: 108, distance: 69.2
click at [235, 108] on div "Keywords Performance Keywords Performance Post Office - Main Clone Schedule Ema…" at bounding box center [209, 87] width 305 height 162
click at [202, 103] on div "Branded vs. non-branded keyword performance" at bounding box center [178, 82] width 47 height 42
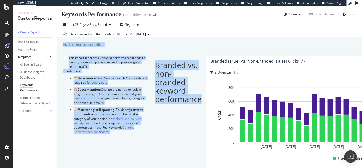
drag, startPoint x: 238, startPoint y: 112, endPoint x: 207, endPoint y: 38, distance: 80.1
click at [207, 38] on div "Keywords Performance Keywords Performance Post Office - Main Clone Schedule Ema…" at bounding box center [209, 87] width 305 height 162
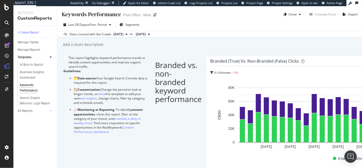
click at [207, 38] on div "Keywords Performance Keywords Performance Post Office - Main Clone Schedule Ema…" at bounding box center [209, 87] width 305 height 162
click at [32, 101] on div "Search Engine Behavior: Logs Report" at bounding box center [35, 100] width 30 height 11
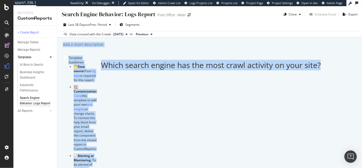
drag, startPoint x: 203, startPoint y: 41, endPoint x: 245, endPoint y: 118, distance: 87.4
click at [245, 118] on div "Search Engine Behavior: Logs Report Search Engine Behavior: Logs Report Post Of…" at bounding box center [209, 87] width 305 height 162
drag, startPoint x: 247, startPoint y: 110, endPoint x: 226, endPoint y: 60, distance: 55.0
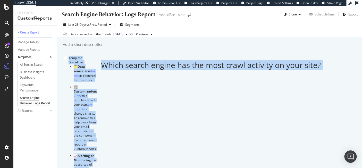
click at [97, 60] on div "Template Guidelines" at bounding box center [79, 60] width 33 height 9
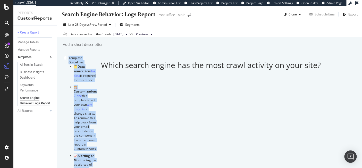
drag, startPoint x: 207, startPoint y: 53, endPoint x: 255, endPoint y: 106, distance: 71.8
click at [255, 106] on div "Search Engine Behavior: Logs Report Search Engine Behavior: Logs Report Post Of…" at bounding box center [209, 87] width 305 height 162
drag, startPoint x: 255, startPoint y: 106, endPoint x: 225, endPoint y: 49, distance: 64.1
click at [225, 49] on div "Search Engine Behavior: Logs Report Search Engine Behavior: Logs Report Post Of…" at bounding box center [209, 87] width 305 height 162
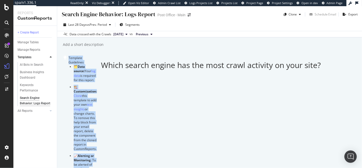
click at [225, 49] on div "Search Engine Behavior: Logs Report Search Engine Behavior: Logs Report Post Of…" at bounding box center [209, 87] width 305 height 162
drag, startPoint x: 220, startPoint y: 50, endPoint x: 243, endPoint y: 106, distance: 60.4
click at [243, 106] on div "Search Engine Behavior: Logs Report Search Engine Behavior: Logs Report Post Of…" at bounding box center [209, 87] width 305 height 162
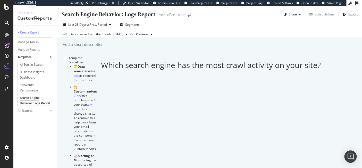
click at [26, 89] on div "Keywords Performance" at bounding box center [34, 87] width 29 height 11
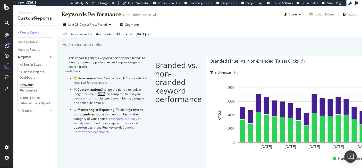
click at [105, 92] on link "clone" at bounding box center [102, 94] width 8 height 4
click at [288, 16] on div "Clone" at bounding box center [292, 14] width 8 height 4
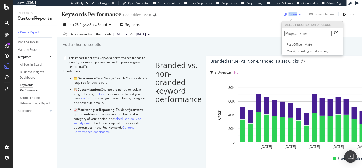
click at [292, 13] on div "Clone" at bounding box center [292, 14] width 8 height 4
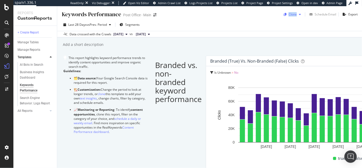
click at [292, 13] on div "Clone" at bounding box center [292, 14] width 8 height 4
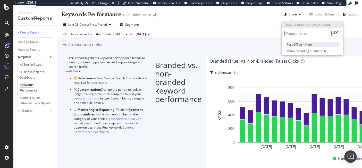
click at [313, 47] on span "Post Office - Main" at bounding box center [312, 44] width 54 height 5
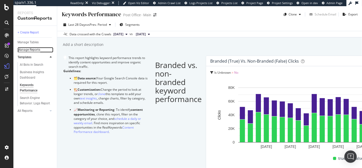
click at [32, 49] on div "Manage Reports" at bounding box center [29, 49] width 23 height 5
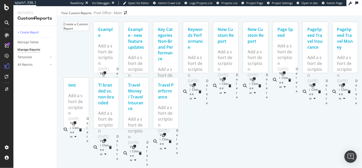
click at [188, 50] on div "Keywords Performance" at bounding box center [196, 38] width 16 height 23
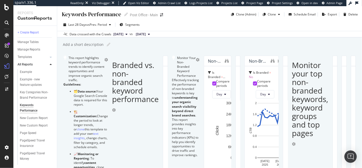
click at [171, 66] on div "Branded (true) vs. Non-Branded (false) Clicks" at bounding box center [167, 61] width 8 height 10
click at [187, 63] on icon at bounding box center [185, 61] width 4 height 4
click at [159, 114] on div "Branded vs. non-branded keyword performance" at bounding box center [135, 87] width 47 height 53
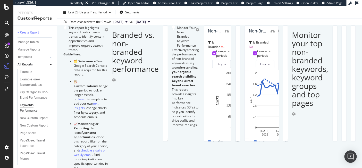
scroll to position [54, 0]
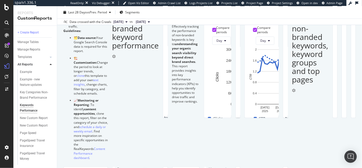
click at [187, 9] on icon at bounding box center [185, 8] width 4 height 4
click at [290, 71] on div "This report highlights keyword performance trends to identify content opportuni…" at bounding box center [209, 142] width 292 height 280
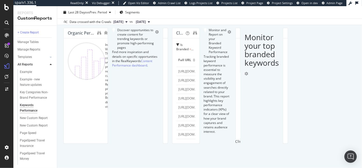
scroll to position [339, 0]
click at [331, 70] on span "Delete" at bounding box center [335, 68] width 10 height 5
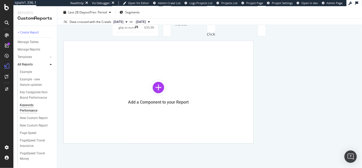
click at [254, 75] on icon at bounding box center [253, 76] width 3 height 3
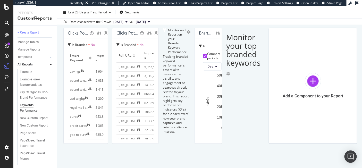
click at [163, 77] on span "Delete" at bounding box center [166, 76] width 10 height 5
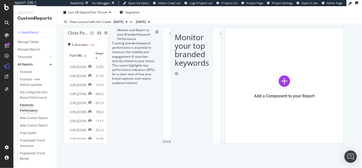
click at [332, 82] on span "Delete" at bounding box center [335, 81] width 10 height 5
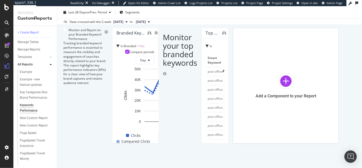
click at [337, 82] on span "Delete" at bounding box center [335, 81] width 10 height 5
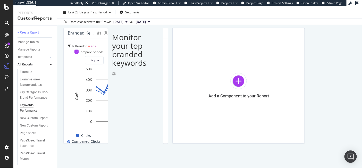
click at [332, 80] on span "Delete" at bounding box center [335, 81] width 10 height 5
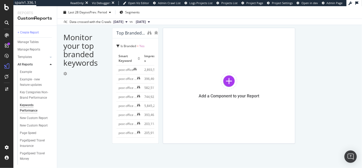
click at [327, 82] on span at bounding box center [324, 81] width 6 height 6
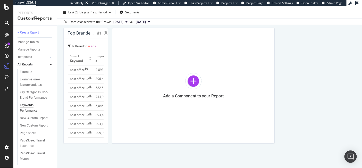
scroll to position [350, 0]
click at [326, 103] on icon at bounding box center [324, 102] width 3 height 3
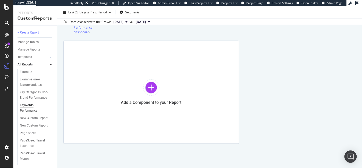
click at [328, 104] on div "Delete" at bounding box center [330, 102] width 26 height 7
click at [331, 35] on span "Delete" at bounding box center [335, 35] width 10 height 5
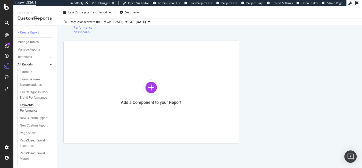
click at [337, 47] on span "Delete" at bounding box center [335, 47] width 10 height 5
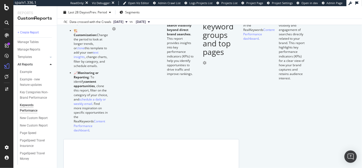
scroll to position [105, 0]
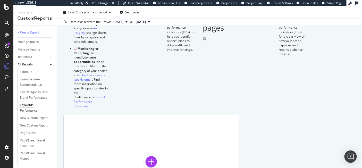
click at [339, 74] on span "Month" at bounding box center [338, 72] width 9 height 5
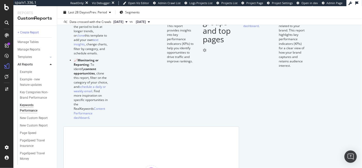
scroll to position [88, 0]
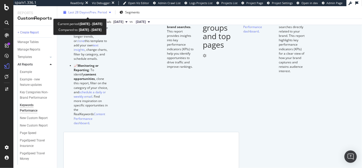
click at [88, 14] on span "vs Prev. Period" at bounding box center [97, 12] width 20 height 4
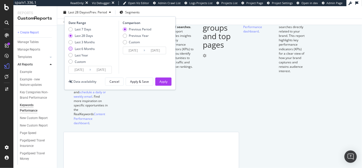
click at [82, 47] on div "Last 6 Months" at bounding box center [85, 49] width 20 height 4
type input "2025/02/16"
type input "2024/08/18"
type input "2025/02/15"
click at [160, 80] on div "Apply" at bounding box center [163, 81] width 8 height 4
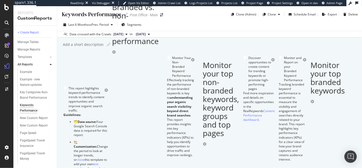
drag, startPoint x: 229, startPoint y: 83, endPoint x: 246, endPoint y: 110, distance: 31.7
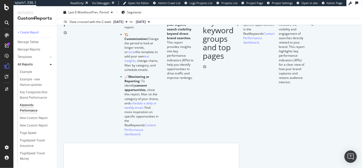
scroll to position [102, 0]
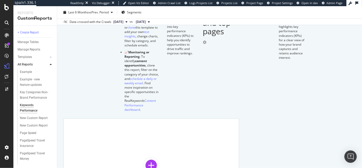
click at [307, 58] on span "By Value" at bounding box center [304, 57] width 35 height 5
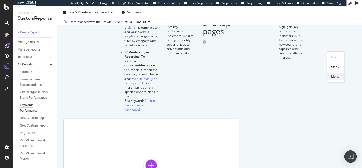
click at [336, 75] on span "Month" at bounding box center [335, 76] width 9 height 5
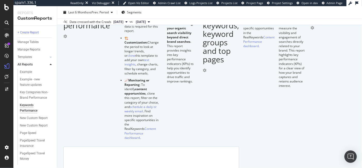
scroll to position [50, 0]
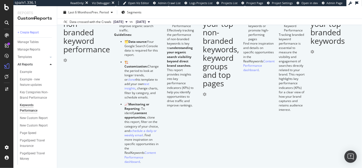
click at [187, 13] on icon at bounding box center [185, 12] width 4 height 4
click at [269, 73] on div "Branded vs. non-branded keyword performance This report highlights keyword perf…" at bounding box center [209, 140] width 292 height 268
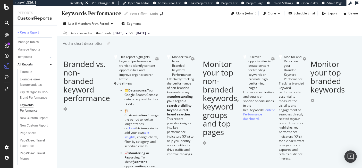
scroll to position [59, 0]
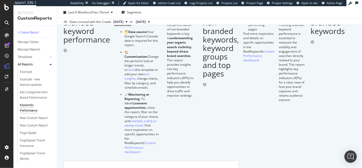
click at [187, 3] on icon at bounding box center [185, 2] width 4 height 4
click at [171, 7] on div "Branded (true) vs. Non-Branded (false) Clicks" at bounding box center [167, 1] width 8 height 10
click at [167, 4] on div "Branded (true) vs. Non-Branded (false) Clicks" at bounding box center [167, 1] width 0 height 5
click at [174, 3] on icon "binoculars" at bounding box center [172, 1] width 4 height 4
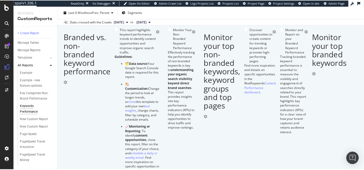
scroll to position [0, 0]
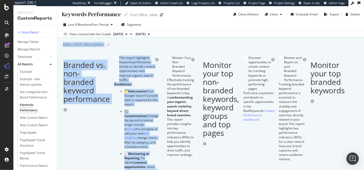
drag, startPoint x: 223, startPoint y: 32, endPoint x: 244, endPoint y: 119, distance: 89.5
click at [244, 119] on div "Keywords Performance Keywords Performance Post Office - Main Clone (Admin) Clon…" at bounding box center [210, 88] width 307 height 164
drag, startPoint x: 245, startPoint y: 122, endPoint x: 219, endPoint y: 48, distance: 78.7
click at [219, 48] on div "Keywords Performance Keywords Performance Post Office - Main Clone (Admin) Clon…" at bounding box center [210, 88] width 307 height 164
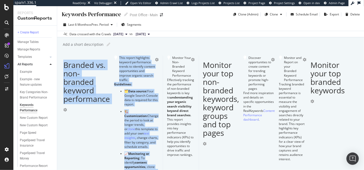
click at [219, 48] on div "Add a short description Add a short description" at bounding box center [213, 45] width 302 height 8
drag, startPoint x: 219, startPoint y: 48, endPoint x: 240, endPoint y: 128, distance: 83.0
click at [240, 128] on div "Keywords Performance Keywords Performance Post Office - Main Clone (Admin) Clon…" at bounding box center [210, 88] width 307 height 164
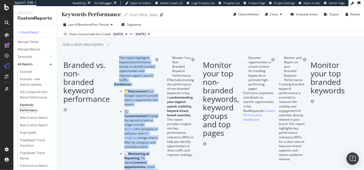
drag, startPoint x: 231, startPoint y: 122, endPoint x: 220, endPoint y: 57, distance: 65.3
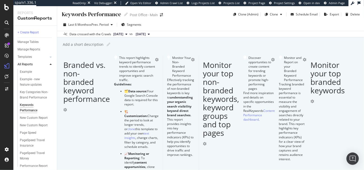
click at [110, 61] on div "Branded vs. non-branded keyword performance" at bounding box center [86, 87] width 47 height 53
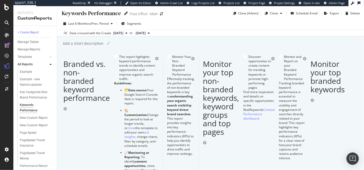
click at [125, 14] on icon at bounding box center [126, 14] width 4 height 4
type input "Keywords Performance AJ"
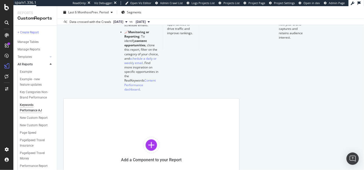
scroll to position [112, 0]
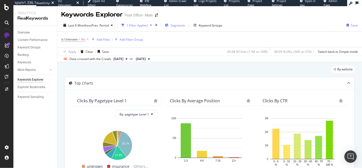
click at [178, 26] on span "Segments" at bounding box center [178, 25] width 14 height 4
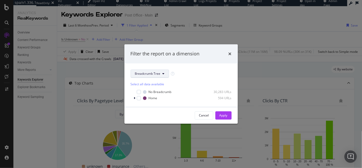
click at [154, 74] on span "Breadcrumb Tree" at bounding box center [147, 73] width 25 height 4
click at [153, 90] on span "pagetype" at bounding box center [151, 92] width 33 height 5
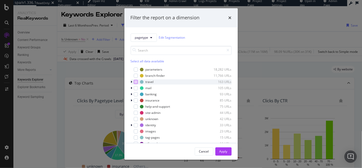
click at [135, 82] on div "modal" at bounding box center [136, 82] width 4 height 4
click at [222, 153] on div "Apply" at bounding box center [223, 151] width 8 height 4
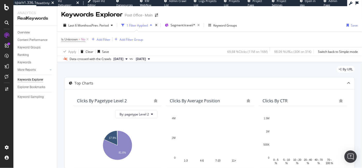
scroll to position [114, 0]
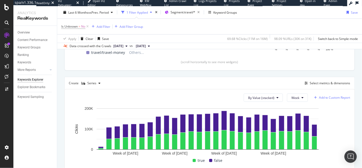
click at [321, 96] on div "Add to Custom Report" at bounding box center [334, 97] width 31 height 3
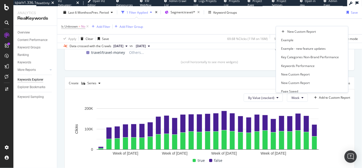
click at [187, 77] on div "Create Series Select metrics & dimensions" at bounding box center [209, 83] width 290 height 12
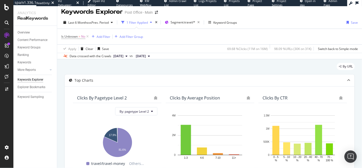
scroll to position [0, 0]
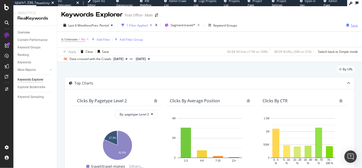
click at [346, 25] on icon "button" at bounding box center [347, 25] width 2 height 3
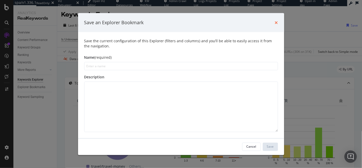
click at [277, 21] on icon "times" at bounding box center [276, 22] width 3 height 4
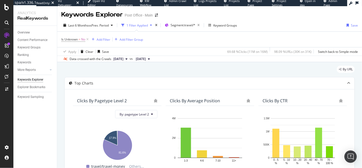
click at [281, 67] on div "By URL" at bounding box center [209, 71] width 290 height 11
click at [294, 68] on div "By URL" at bounding box center [209, 71] width 290 height 11
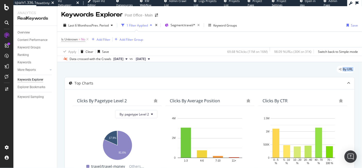
click at [294, 68] on div "By URL" at bounding box center [209, 71] width 290 height 11
click at [283, 70] on div "By URL" at bounding box center [209, 71] width 290 height 11
click at [288, 69] on div "By URL" at bounding box center [209, 71] width 290 height 11
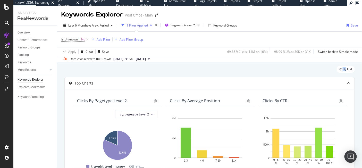
click at [288, 69] on div "By URL" at bounding box center [209, 71] width 290 height 11
click at [285, 69] on div "By URL" at bounding box center [209, 71] width 290 height 11
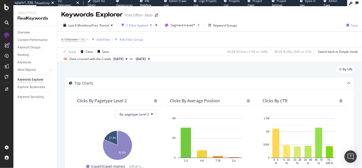
click at [289, 69] on div "By URL" at bounding box center [209, 71] width 290 height 11
click at [278, 70] on div "By URL" at bounding box center [209, 71] width 290 height 11
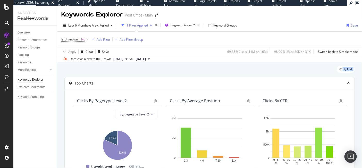
click at [278, 70] on div "By URL" at bounding box center [209, 71] width 290 height 11
click at [288, 70] on div "By URL" at bounding box center [209, 71] width 290 height 11
click at [346, 26] on div "button" at bounding box center [347, 25] width 6 height 3
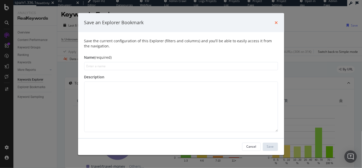
click at [275, 21] on icon "times" at bounding box center [276, 22] width 3 height 4
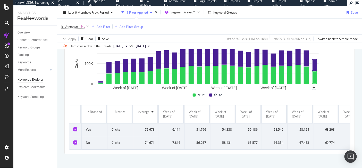
scroll to position [129, 0]
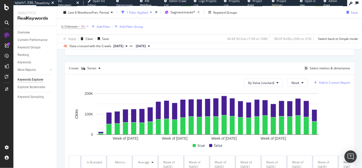
click at [332, 81] on div "Add to Custom Report" at bounding box center [334, 82] width 31 height 3
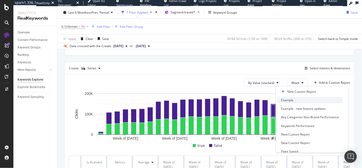
scroll to position [72, 0]
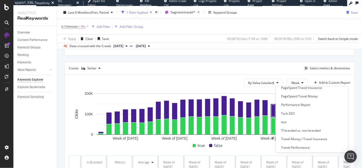
click at [183, 65] on div "Create Series Select metrics & dimensions" at bounding box center [209, 68] width 290 height 12
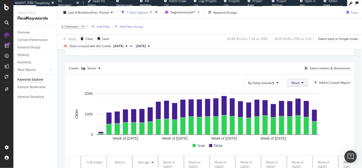
click at [287, 82] on button "Week" at bounding box center [297, 83] width 21 height 8
click at [293, 110] on span "Month" at bounding box center [291, 111] width 9 height 5
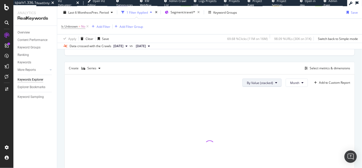
click at [266, 84] on button "By Value (stacked)" at bounding box center [261, 83] width 39 height 8
click at [264, 93] on span "By Value" at bounding box center [260, 92] width 35 height 5
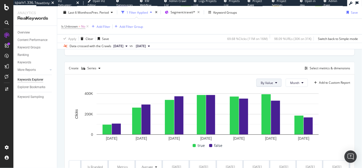
click at [267, 82] on span "By Value" at bounding box center [267, 83] width 12 height 4
click at [277, 113] on span "By Percentage (stacked)" at bounding box center [274, 111] width 35 height 5
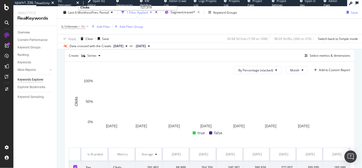
scroll to position [129, 0]
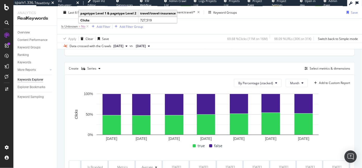
click at [56, 156] on div "Overview Content Performance Keyword Groups Ranking Keywords More Reports Count…" at bounding box center [35, 97] width 44 height 142
click at [59, 155] on div "By URL Top Charts Clicks By pagetype Level 2 By: pagetype Level 2 Hold CMD (⌘) …" at bounding box center [209, 78] width 305 height 289
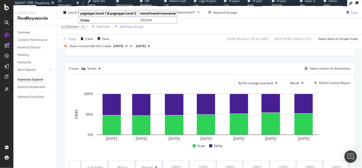
click at [59, 155] on div "By URL Top Charts Clicks By pagetype Level 2 By: pagetype Level 2 Hold CMD (⌘) …" at bounding box center [209, 78] width 305 height 289
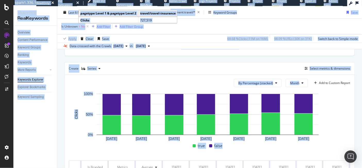
click at [59, 155] on div "By URL Top Charts Clicks By pagetype Level 2 By: pagetype Level 2 Hold CMD (⌘) …" at bounding box center [209, 78] width 305 height 289
click at [58, 155] on div "By URL Top Charts Clicks By pagetype Level 2 By: pagetype Level 2 Hold CMD (⌘) …" at bounding box center [209, 78] width 305 height 289
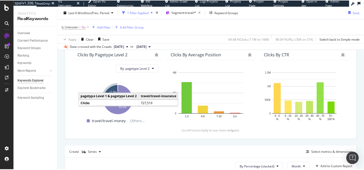
scroll to position [0, 0]
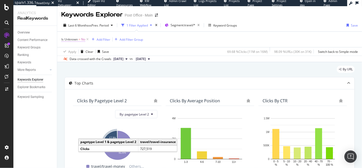
click at [80, 40] on span "=" at bounding box center [80, 39] width 2 height 4
click at [251, 43] on div "Is Unknown = No Add Filter Add Filter Group" at bounding box center [209, 39] width 296 height 15
click at [83, 40] on span "No" at bounding box center [83, 39] width 4 height 7
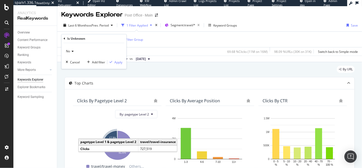
click at [238, 45] on div "Is Unknown = No Add Filter Add Filter Group" at bounding box center [209, 39] width 296 height 15
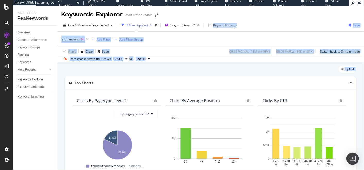
drag, startPoint x: 200, startPoint y: 80, endPoint x: 266, endPoint y: 21, distance: 87.6
click at [253, 20] on div "Keywords Explorer Post Office - Main Last 6 Months vs Prev. Period 1 Filter App…" at bounding box center [210, 88] width 307 height 164
click at [269, 21] on div "Last 6 Months vs Prev. Period 1 Filter Applied Segment: travel/* Keyword Groups…" at bounding box center [210, 26] width 307 height 10
drag, startPoint x: 269, startPoint y: 21, endPoint x: 286, endPoint y: 79, distance: 59.8
click at [286, 79] on div "Keywords Explorer Post Office - Main Last 6 Months vs Prev. Period 1 Filter App…" at bounding box center [210, 88] width 307 height 164
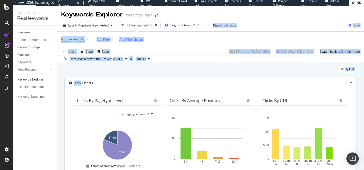
click at [286, 79] on div "Top Charts" at bounding box center [211, 83] width 292 height 12
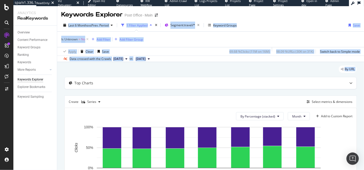
drag, startPoint x: 285, startPoint y: 75, endPoint x: 271, endPoint y: 18, distance: 58.8
click at [271, 18] on div "Keywords Explorer Post Office - Main Last 6 Months vs Prev. Period 1 Filter App…" at bounding box center [210, 88] width 307 height 164
click at [271, 18] on div "Keywords Explorer Post Office - Main" at bounding box center [210, 12] width 307 height 13
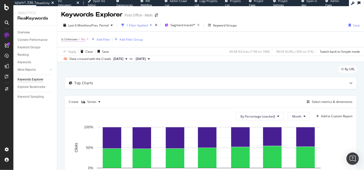
click at [81, 39] on span "Is Unknown = No" at bounding box center [73, 39] width 24 height 5
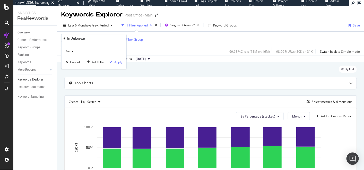
click at [64, 39] on icon at bounding box center [65, 38] width 2 height 3
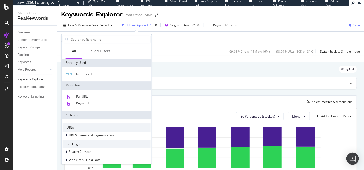
click at [214, 38] on div "Is Unknown = No Add Filter Add Filter Group" at bounding box center [210, 39] width 299 height 15
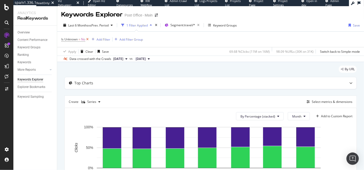
click at [89, 38] on icon at bounding box center [87, 39] width 4 height 5
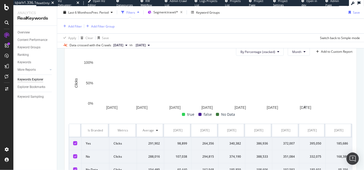
scroll to position [33, 0]
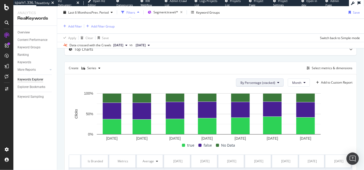
click at [249, 81] on span "By Percentage (stacked)" at bounding box center [258, 83] width 35 height 4
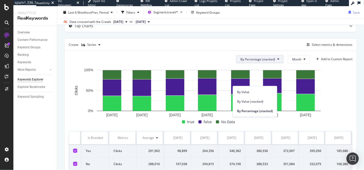
scroll to position [10, 0]
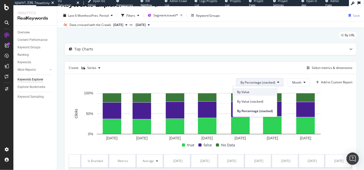
click at [250, 90] on span "By Value" at bounding box center [255, 92] width 36 height 5
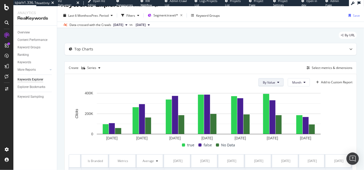
click at [269, 85] on button "By Value" at bounding box center [271, 82] width 25 height 8
click at [298, 84] on button "Month" at bounding box center [299, 82] width 22 height 8
click at [327, 105] on rect "A chart." at bounding box center [209, 117] width 280 height 52
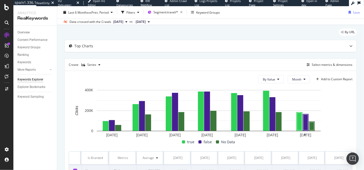
scroll to position [18, 0]
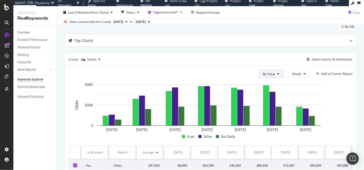
click at [277, 73] on icon at bounding box center [278, 73] width 2 height 3
click at [277, 102] on span "By Percentage (stacked)" at bounding box center [276, 102] width 35 height 5
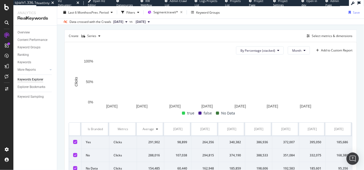
scroll to position [47, 0]
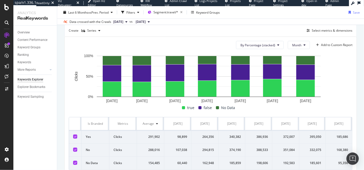
click at [226, 108] on span "No Data" at bounding box center [228, 108] width 14 height 6
click at [224, 109] on span "No Data" at bounding box center [228, 108] width 14 height 6
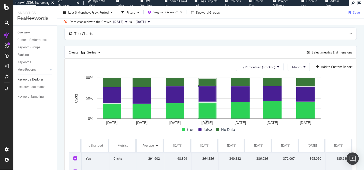
scroll to position [0, 0]
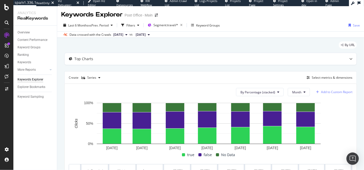
click at [330, 91] on div "Add to Custom Report" at bounding box center [336, 92] width 31 height 3
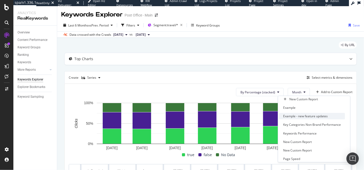
scroll to position [7, 0]
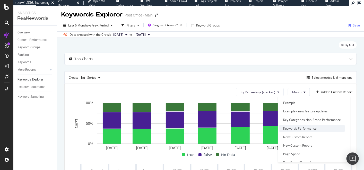
click at [304, 129] on div "Keywords Performance" at bounding box center [299, 128] width 33 height 4
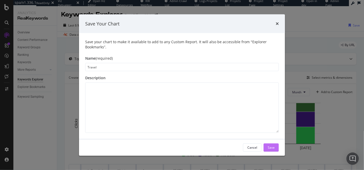
type input "Travel"
click at [271, 147] on div "Save" at bounding box center [271, 148] width 7 height 4
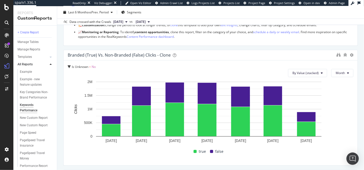
scroll to position [83, 0]
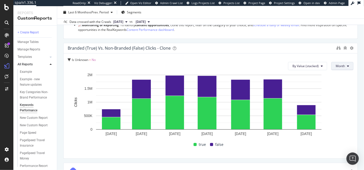
click at [331, 66] on button "Month" at bounding box center [342, 66] width 22 height 8
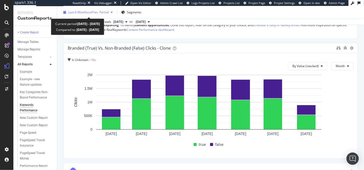
click at [97, 15] on div "Last 6 Months vs Prev. Period" at bounding box center [88, 12] width 54 height 8
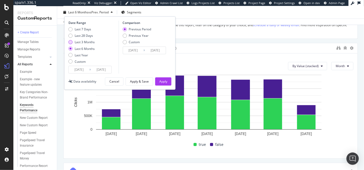
click at [86, 42] on div "Last 3 Months" at bounding box center [85, 42] width 20 height 4
type input "[DATE]"
click at [164, 78] on div "Apply" at bounding box center [163, 82] width 8 height 8
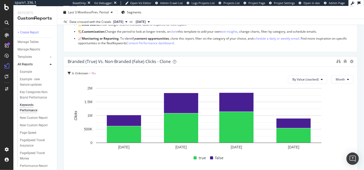
scroll to position [101, 0]
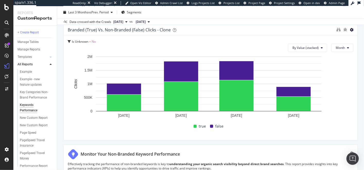
click at [350, 30] on icon at bounding box center [352, 30] width 4 height 4
click at [343, 32] on div "Delete" at bounding box center [333, 29] width 26 height 7
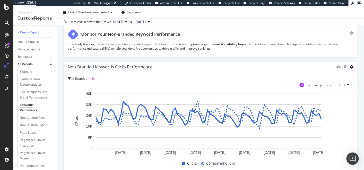
click at [350, 65] on icon at bounding box center [352, 67] width 4 height 4
click at [330, 69] on div "Delete" at bounding box center [333, 66] width 26 height 7
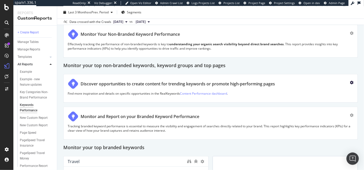
click at [350, 83] on div "button" at bounding box center [352, 83] width 4 height 8
click at [336, 86] on div "Delete" at bounding box center [340, 84] width 10 height 4
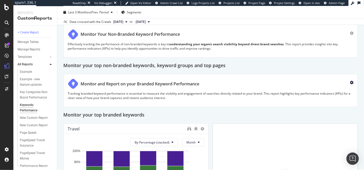
click at [350, 81] on icon "gear" at bounding box center [352, 83] width 4 height 4
click at [341, 83] on div "Delete" at bounding box center [337, 84] width 24 height 6
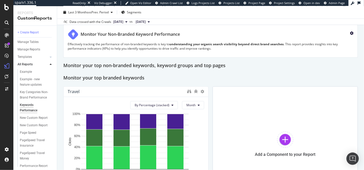
click at [350, 32] on icon "gear" at bounding box center [352, 33] width 4 height 4
click at [340, 33] on div "Delete" at bounding box center [340, 35] width 10 height 4
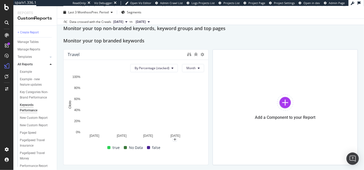
scroll to position [0, 0]
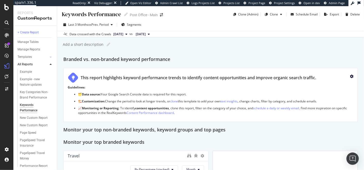
click at [350, 75] on icon "gear" at bounding box center [352, 77] width 4 height 4
click at [337, 80] on div "Delete" at bounding box center [340, 78] width 10 height 4
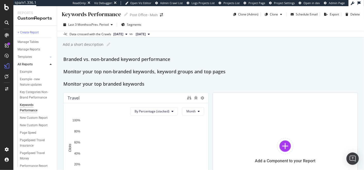
click at [131, 55] on div "Keywords Performance Keywords Performance Post Office - Main Clone (Admin) Clon…" at bounding box center [210, 88] width 307 height 164
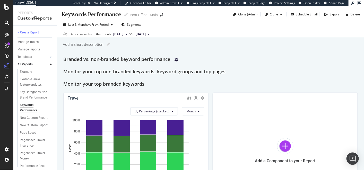
click at [177, 59] on icon "gear" at bounding box center [176, 60] width 4 height 4
click at [166, 62] on div "Delete" at bounding box center [165, 61] width 10 height 4
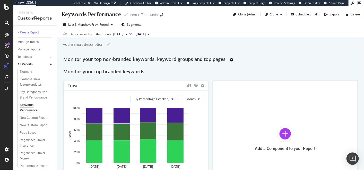
click at [233, 59] on icon "gear" at bounding box center [232, 60] width 4 height 4
click at [224, 62] on div "Delete" at bounding box center [220, 61] width 10 height 4
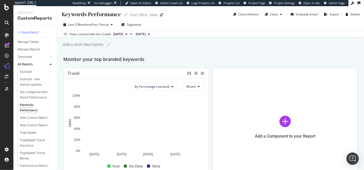
scroll to position [11, 0]
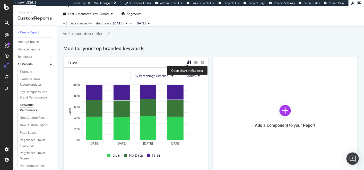
click at [187, 62] on icon "binoculars" at bounding box center [189, 62] width 4 height 4
drag, startPoint x: 209, startPoint y: 36, endPoint x: 186, endPoint y: 33, distance: 22.8
click at [208, 34] on div "Add a short description Add a short description" at bounding box center [213, 34] width 302 height 8
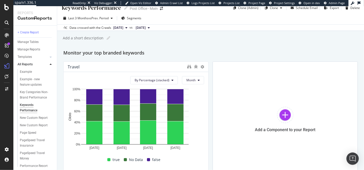
scroll to position [1, 0]
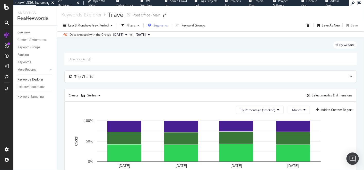
click at [157, 24] on span "Segments" at bounding box center [161, 25] width 14 height 4
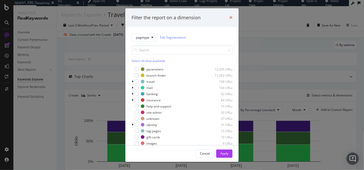
click at [230, 18] on icon "times" at bounding box center [230, 18] width 3 height 4
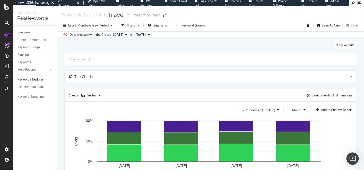
click at [262, 19] on div "Last 3 Months vs Prev. Period Filters Segments Keyword Groups Save As New Save …" at bounding box center [210, 28] width 307 height 19
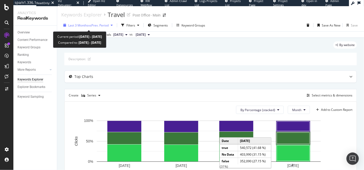
click at [92, 26] on span "vs Prev. Period" at bounding box center [98, 25] width 20 height 4
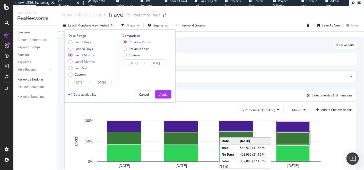
click at [92, 26] on span "vs Prev. Period" at bounding box center [98, 25] width 20 height 4
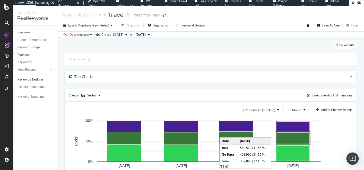
click at [133, 25] on div "Filters" at bounding box center [130, 25] width 9 height 4
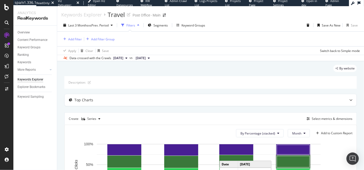
click at [133, 25] on div "Filters" at bounding box center [130, 25] width 9 height 4
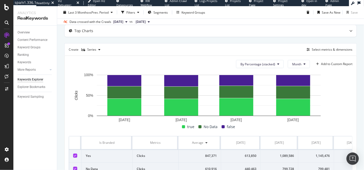
scroll to position [54, 0]
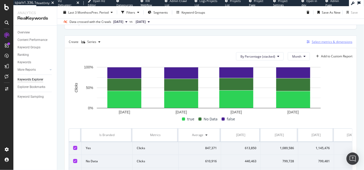
click at [322, 41] on div "Select metrics & dimensions" at bounding box center [332, 42] width 41 height 4
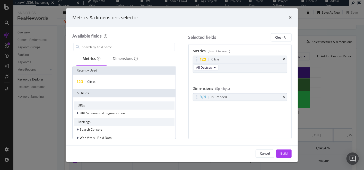
click at [215, 100] on div "Is Branded You can use this field as a dimension" at bounding box center [240, 102] width 95 height 19
click at [100, 48] on input "modal" at bounding box center [127, 47] width 93 height 8
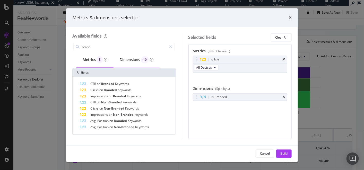
click at [132, 62] on div "Dimensions 10" at bounding box center [137, 59] width 34 height 7
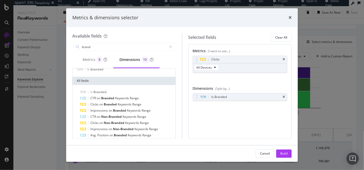
scroll to position [24, 0]
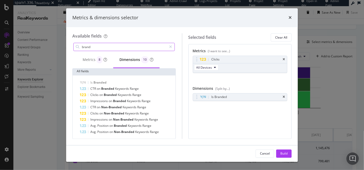
click at [156, 47] on input "brand" at bounding box center [124, 47] width 86 height 8
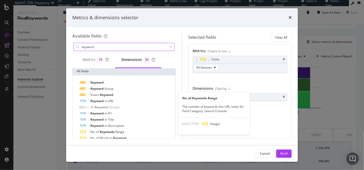
type input "keyword"
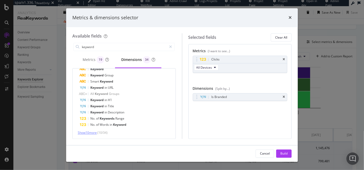
click at [95, 134] on span "Show 10 more" at bounding box center [87, 133] width 19 height 4
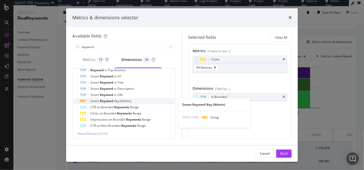
scroll to position [76, 0]
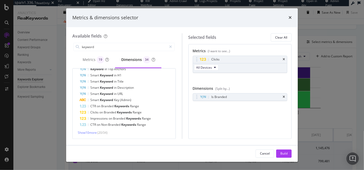
click at [88, 135] on div "Keyword Keyword Group Smart Keyword Keyword in URL All Keyword Groups Keyword i…" at bounding box center [124, 70] width 103 height 139
click at [88, 135] on div "Show 10 more ( 20 / 34 )" at bounding box center [124, 132] width 101 height 5
click at [88, 134] on span "Show 10 more" at bounding box center [87, 133] width 19 height 4
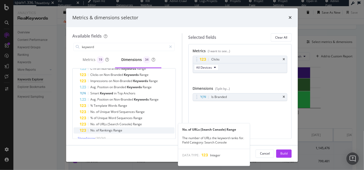
scroll to position [138, 0]
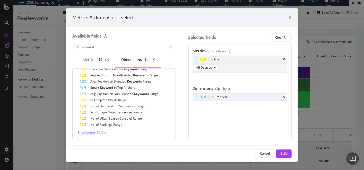
click at [92, 131] on span "Show 4 more" at bounding box center [86, 133] width 17 height 4
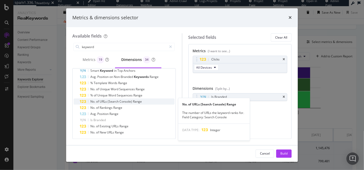
scroll to position [156, 0]
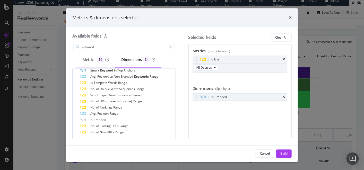
drag, startPoint x: 88, startPoint y: 62, endPoint x: 87, endPoint y: 58, distance: 4.3
click at [88, 62] on div "Metrics 19" at bounding box center [96, 59] width 26 height 7
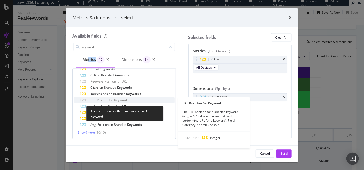
scroll to position [0, 0]
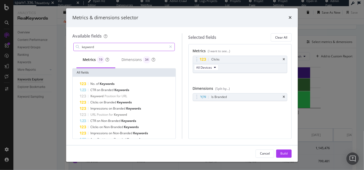
click at [109, 48] on input "keyword" at bounding box center [124, 47] width 86 height 8
click at [291, 18] on icon "times" at bounding box center [290, 18] width 3 height 4
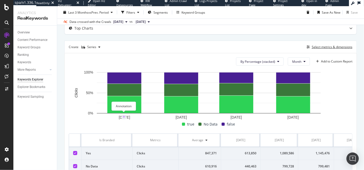
scroll to position [66, 0]
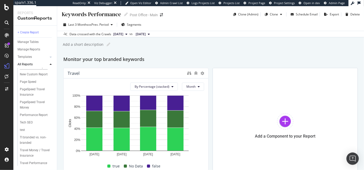
scroll to position [78, 0]
click at [23, 127] on div "test" at bounding box center [22, 129] width 5 height 5
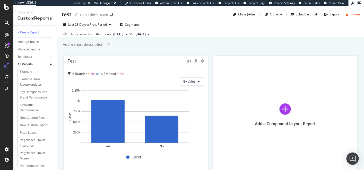
click at [351, 14] on div "Delete" at bounding box center [356, 14] width 10 height 4
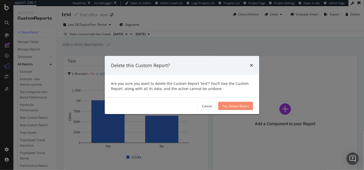
click at [241, 103] on div "Yes, Delete Report" at bounding box center [236, 106] width 27 height 8
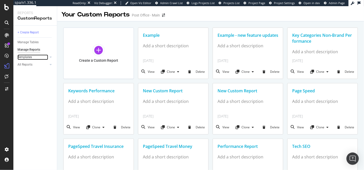
click at [46, 58] on div at bounding box center [45, 57] width 5 height 5
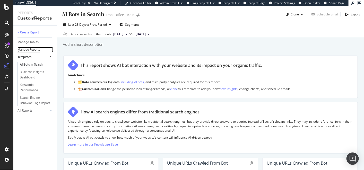
click at [34, 48] on div "Manage Reports" at bounding box center [29, 49] width 23 height 5
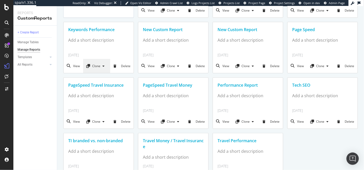
scroll to position [29, 0]
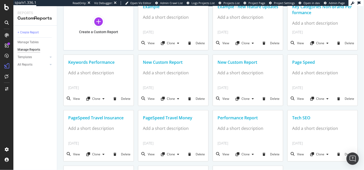
click at [94, 62] on div "Keywords Performance" at bounding box center [98, 62] width 61 height 6
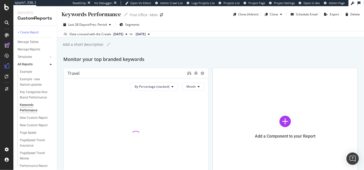
click at [123, 15] on div at bounding box center [124, 15] width 7 height 4
click at [124, 14] on icon at bounding box center [126, 15] width 4 height 4
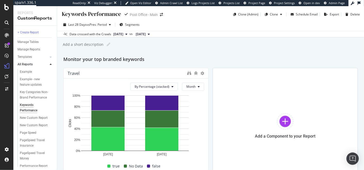
click at [82, 16] on input "Keywords Performance" at bounding box center [91, 14] width 60 height 7
click at [62, 15] on input "Keywords Performance" at bounding box center [91, 14] width 60 height 7
type input "Brand/Non-brand Keywords Performance"
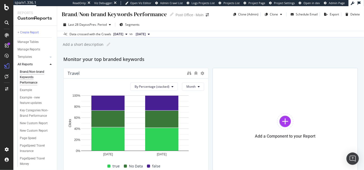
click at [185, 29] on div "Last 28 Days vs Prev. Period Segments" at bounding box center [210, 26] width 307 height 10
click at [150, 58] on icon "gear" at bounding box center [151, 60] width 4 height 4
click at [134, 63] on div "Delete" at bounding box center [139, 61] width 10 height 4
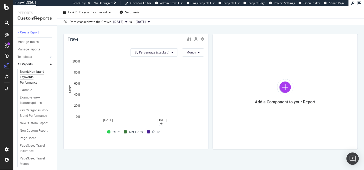
scroll to position [25, 0]
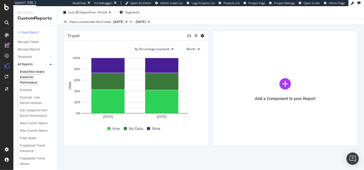
click at [201, 34] on icon at bounding box center [203, 36] width 4 height 4
click at [223, 21] on div "Data crossed with the Crawls 2025 Aug. 11th vs 2025 Jul. 14th" at bounding box center [210, 22] width 307 height 6
click at [165, 49] on span "By Percentage (stacked)" at bounding box center [152, 49] width 35 height 4
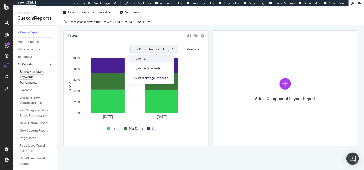
click at [156, 60] on span "By Value" at bounding box center [152, 59] width 36 height 5
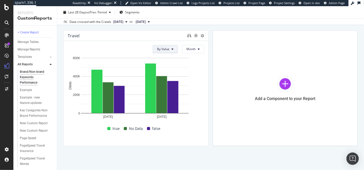
click at [166, 49] on span "By Value" at bounding box center [163, 49] width 12 height 4
click at [168, 78] on span "By Percentage (stacked)" at bounding box center [173, 78] width 35 height 5
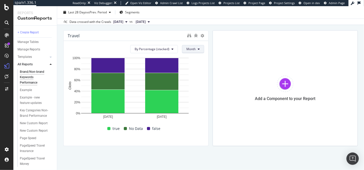
click at [189, 52] on button "Month" at bounding box center [193, 49] width 22 height 8
click at [190, 50] on span "Month" at bounding box center [190, 49] width 9 height 4
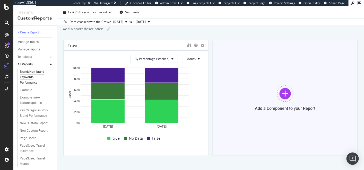
scroll to position [15, 0]
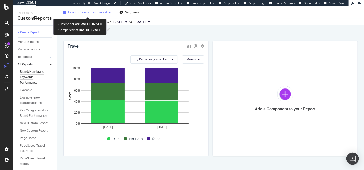
click at [97, 14] on span "vs Prev. Period" at bounding box center [97, 12] width 20 height 4
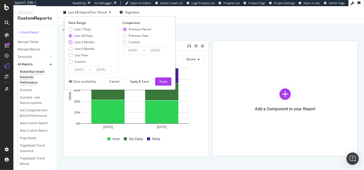
click at [78, 40] on div "Last 3 Months" at bounding box center [85, 42] width 20 height 4
type input "2025/05/16"
type input "2025/02/13"
type input "2025/05/15"
click at [164, 79] on div "Apply" at bounding box center [163, 81] width 8 height 4
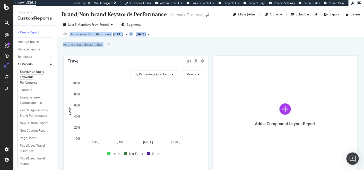
drag, startPoint x: 209, startPoint y: 52, endPoint x: 209, endPoint y: 28, distance: 23.7
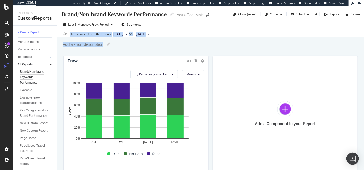
click at [209, 28] on div "Brand/Non-brand Keywords Performance Brand/Non-brand Keywords Performance Post …" at bounding box center [210, 88] width 307 height 164
click at [209, 28] on div "Last 3 Months vs Prev. Period Segments" at bounding box center [210, 26] width 307 height 10
drag, startPoint x: 222, startPoint y: 26, endPoint x: 237, endPoint y: 46, distance: 24.5
click at [237, 46] on div "Brand/Non-brand Keywords Performance Brand/Non-brand Keywords Performance Post …" at bounding box center [210, 88] width 307 height 164
click at [237, 46] on div "Add a short description Add a short description" at bounding box center [213, 45] width 302 height 8
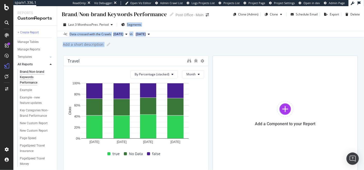
drag, startPoint x: 237, startPoint y: 46, endPoint x: 227, endPoint y: 21, distance: 26.2
click at [227, 21] on div "Brand/Non-brand Keywords Performance Brand/Non-brand Keywords Performance Post …" at bounding box center [210, 88] width 307 height 164
click at [227, 21] on div "Last 3 Months vs Prev. Period Segments" at bounding box center [210, 26] width 307 height 10
drag, startPoint x: 227, startPoint y: 21, endPoint x: 233, endPoint y: 37, distance: 16.5
click at [233, 37] on div "Last 3 Months vs Prev. Period Segments Data crossed with the Crawls 2025 Aug. 1…" at bounding box center [210, 28] width 307 height 19
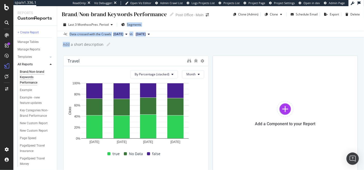
click at [233, 37] on div "Data crossed with the Crawls 2025 Aug. 11th vs 2025 Apr. 21st" at bounding box center [210, 34] width 307 height 6
drag, startPoint x: 233, startPoint y: 39, endPoint x: 226, endPoint y: 25, distance: 15.0
click at [226, 25] on div "Brand/Non-brand Keywords Performance Brand/Non-brand Keywords Performance Post …" at bounding box center [210, 88] width 307 height 164
click at [226, 25] on div "Last 3 Months vs Prev. Period Segments" at bounding box center [210, 26] width 307 height 10
click at [146, 34] on span "[DATE]" at bounding box center [141, 34] width 10 height 5
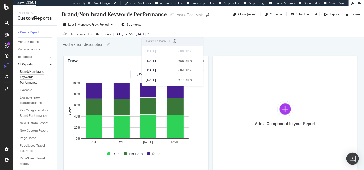
click at [146, 34] on span "[DATE]" at bounding box center [141, 34] width 10 height 5
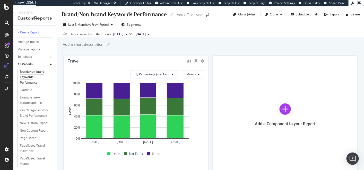
click at [238, 34] on div "Data crossed with the Crawls 2025 Aug. 11th vs 2025 Apr. 21st" at bounding box center [210, 34] width 307 height 6
click at [257, 109] on div "Add a Component to your Report" at bounding box center [285, 114] width 145 height 116
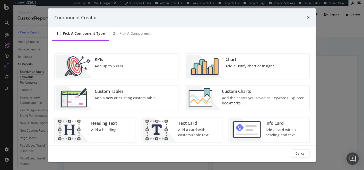
click at [134, 97] on div "Add a new or existing custom table." at bounding box center [126, 98] width 62 height 5
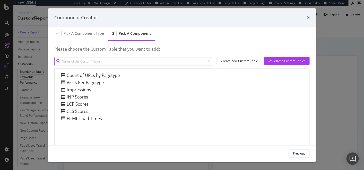
click at [97, 59] on input "modal" at bounding box center [133, 61] width 158 height 9
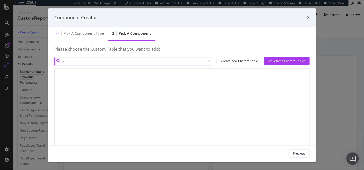
type input "b"
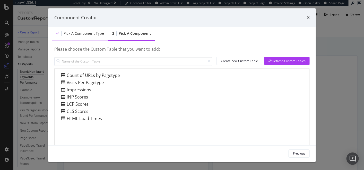
click at [97, 37] on div "Pick a Component type" at bounding box center [80, 34] width 56 height 14
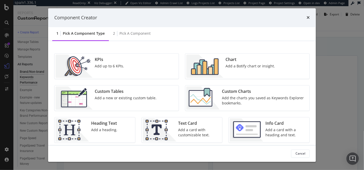
click at [134, 67] on div "KPIs Add up to 6 KPIs." at bounding box center [117, 66] width 124 height 25
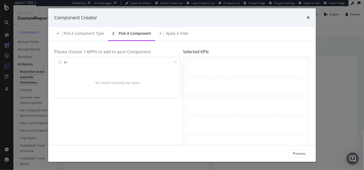
type input "b"
type input "bra"
click at [109, 34] on div "2 Pick a Component" at bounding box center [131, 34] width 47 height 14
click at [308, 20] on icon "times" at bounding box center [308, 18] width 3 height 4
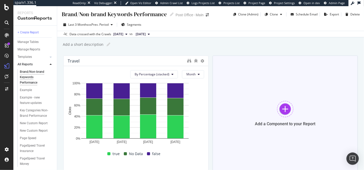
click at [280, 110] on div at bounding box center [285, 109] width 16 height 16
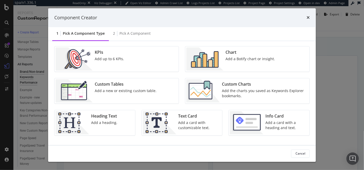
scroll to position [11, 0]
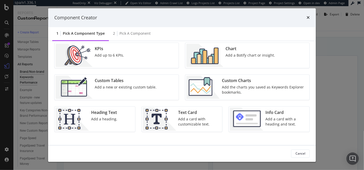
click at [243, 80] on div "Custom Charts" at bounding box center [264, 81] width 84 height 6
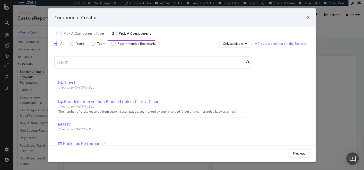
scroll to position [5, 0]
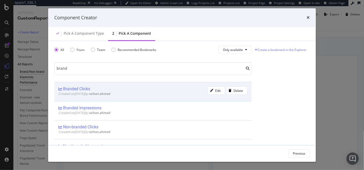
type input "brand"
click at [81, 88] on div "Branded Clicks" at bounding box center [76, 89] width 27 height 5
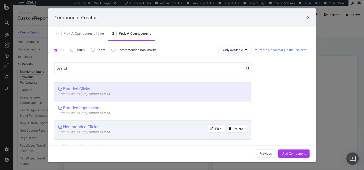
click at [101, 132] on b "raihan.ahmed" at bounding box center [100, 132] width 22 height 4
click at [112, 91] on div "Branded Clicks" at bounding box center [132, 89] width 149 height 5
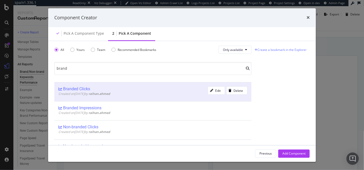
click at [148, 91] on div "Branded Clicks" at bounding box center [132, 89] width 149 height 5
click at [285, 153] on div "Add Component" at bounding box center [294, 153] width 23 height 4
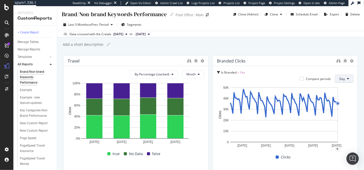
click at [347, 79] on button "Day" at bounding box center [344, 79] width 19 height 8
click at [346, 79] on button "Day" at bounding box center [344, 79] width 19 height 8
click at [350, 59] on icon at bounding box center [352, 61] width 4 height 4
click at [320, 44] on div "Add a short description Add a short description" at bounding box center [213, 45] width 302 height 8
click at [350, 61] on icon at bounding box center [352, 61] width 4 height 4
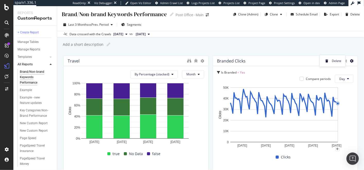
click at [339, 62] on span "Delete" at bounding box center [337, 61] width 10 height 5
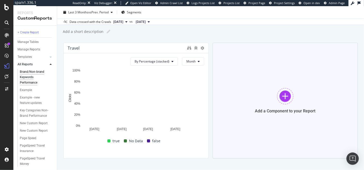
scroll to position [25, 0]
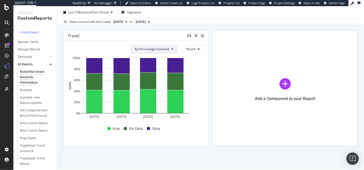
click at [164, 47] on span "By Percentage (stacked)" at bounding box center [152, 49] width 35 height 4
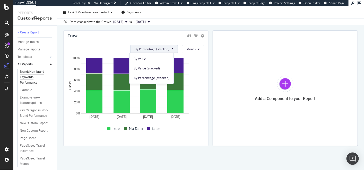
click at [164, 47] on span "By Percentage (stacked)" at bounding box center [152, 49] width 35 height 4
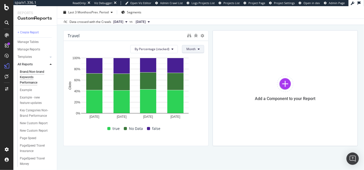
click at [190, 47] on span "Month" at bounding box center [190, 49] width 9 height 4
click at [203, 36] on div at bounding box center [205, 88] width 5 height 116
click at [201, 36] on icon at bounding box center [203, 36] width 4 height 4
click at [187, 36] on icon "binoculars" at bounding box center [189, 35] width 4 height 4
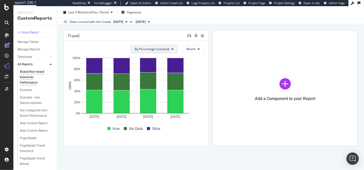
click at [155, 52] on button "By Percentage (stacked)" at bounding box center [154, 49] width 48 height 8
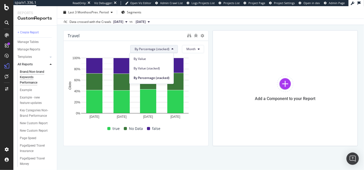
click at [149, 50] on span "By Percentage (stacked)" at bounding box center [152, 49] width 35 height 4
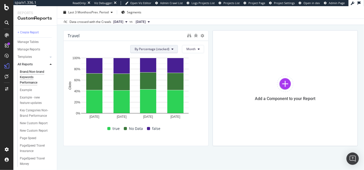
click at [149, 50] on span "By Percentage (stacked)" at bounding box center [152, 49] width 35 height 4
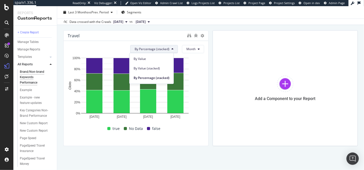
click at [149, 50] on span "By Percentage (stacked)" at bounding box center [152, 49] width 35 height 4
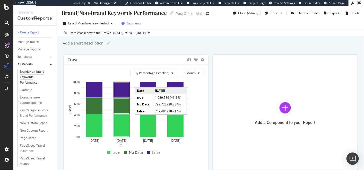
scroll to position [0, 0]
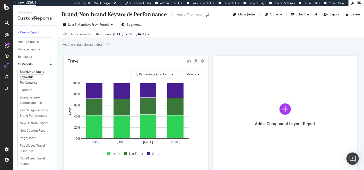
click at [185, 39] on div "Brand/Non-brand Keywords Performance Brand/Non-brand Keywords Performance Post …" at bounding box center [210, 88] width 307 height 164
drag, startPoint x: 187, startPoint y: 42, endPoint x: 189, endPoint y: 23, distance: 18.9
click at [189, 23] on div "Brand/Non-brand Keywords Performance Brand/Non-brand Keywords Performance Post …" at bounding box center [210, 88] width 307 height 164
click at [189, 23] on div "Last 3 Months vs Prev. Period Segments" at bounding box center [210, 26] width 307 height 10
